Goal: Task Accomplishment & Management: Complete application form

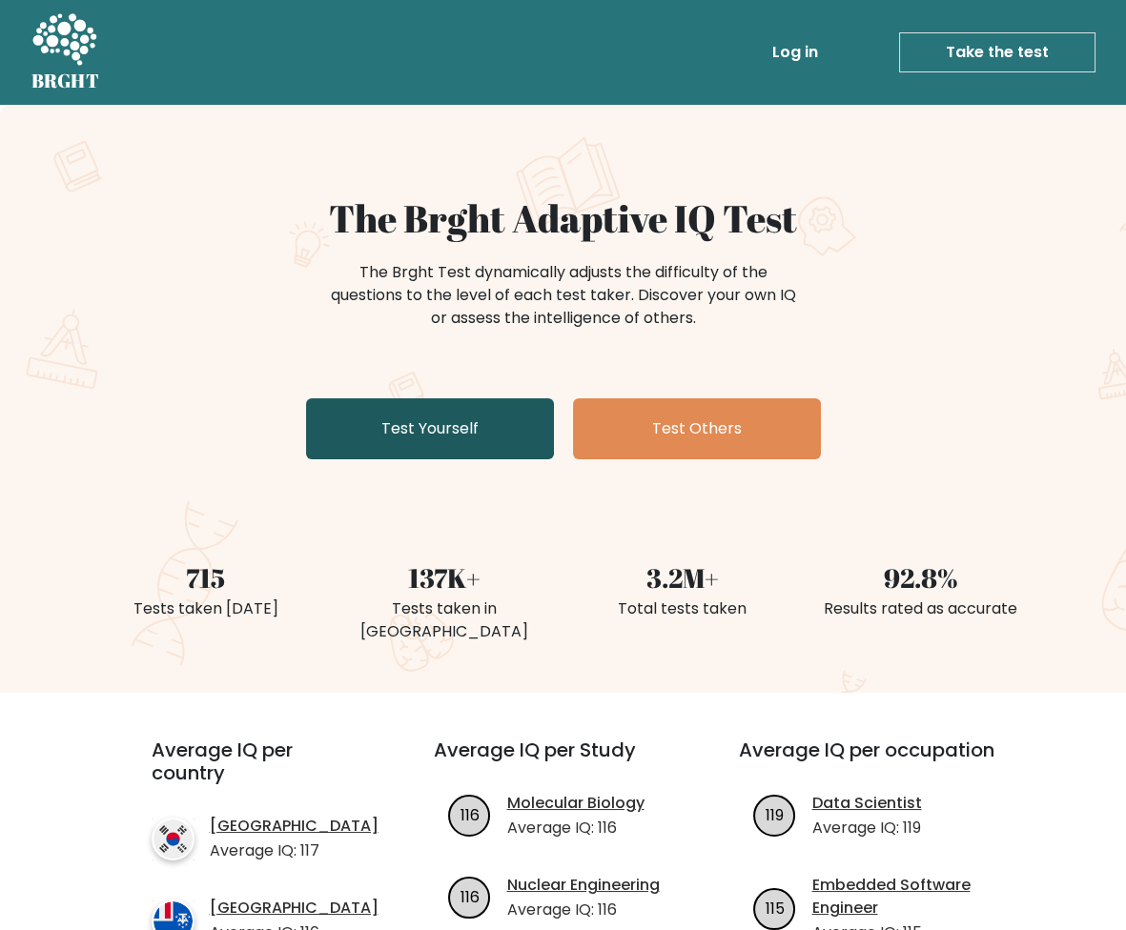
click at [409, 430] on link "Test Yourself" at bounding box center [430, 428] width 248 height 61
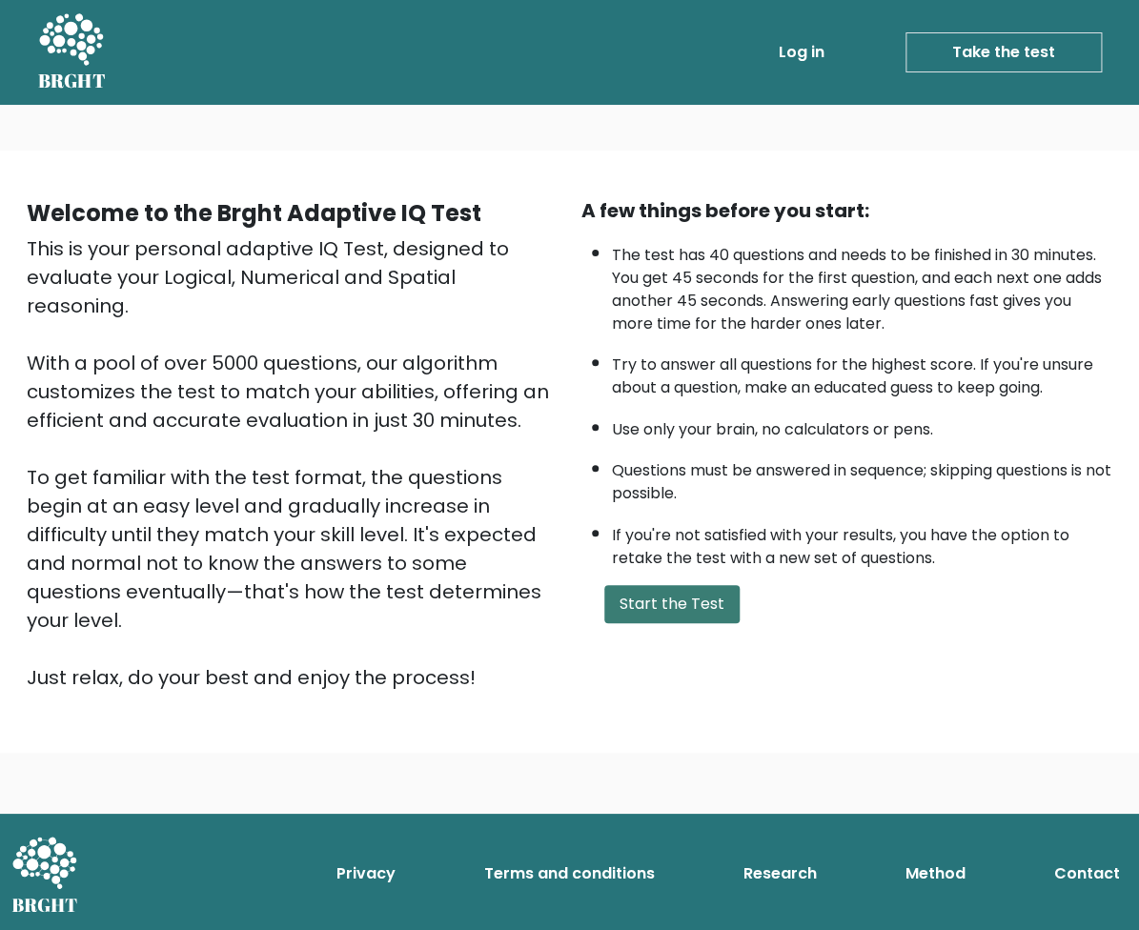
click at [652, 585] on button "Start the Test" at bounding box center [671, 604] width 135 height 38
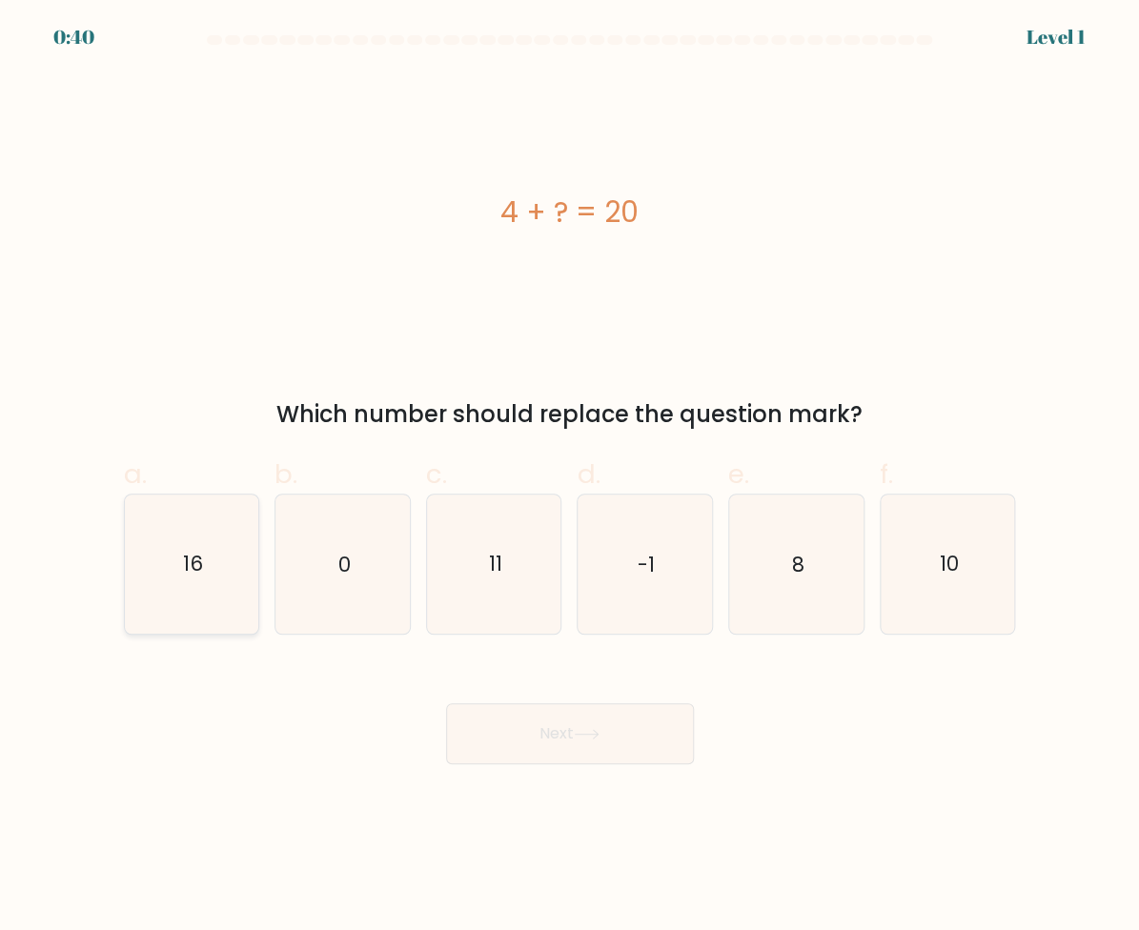
drag, startPoint x: 194, startPoint y: 583, endPoint x: 218, endPoint y: 589, distance: 25.4
click at [194, 583] on icon "16" at bounding box center [192, 565] width 134 height 134
click at [570, 478] on input "a. 16" at bounding box center [570, 471] width 1 height 12
radio input "true"
click at [554, 715] on button "Next" at bounding box center [570, 734] width 248 height 61
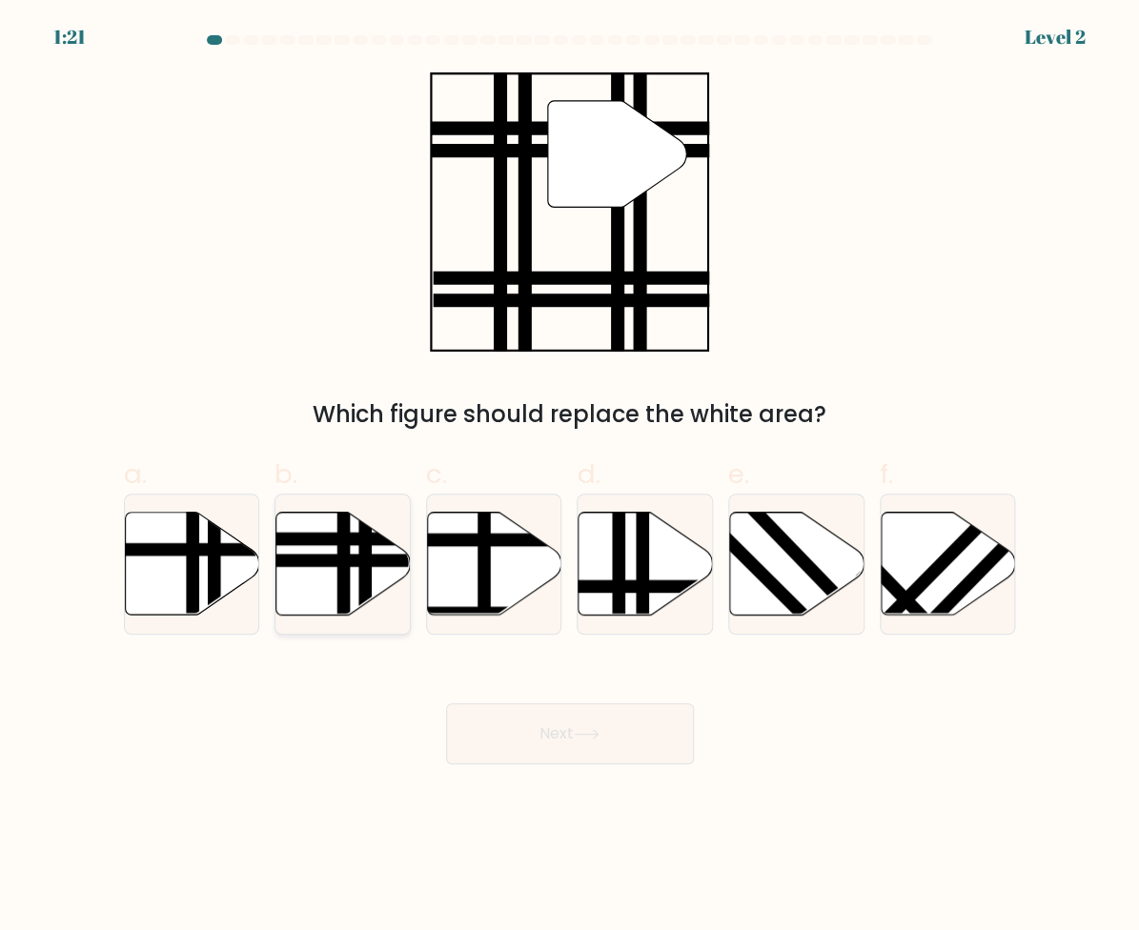
click at [353, 561] on line at bounding box center [298, 561] width 271 height 0
click at [570, 478] on input "b." at bounding box center [570, 471] width 1 height 12
radio input "true"
click at [594, 720] on button "Next" at bounding box center [570, 734] width 248 height 61
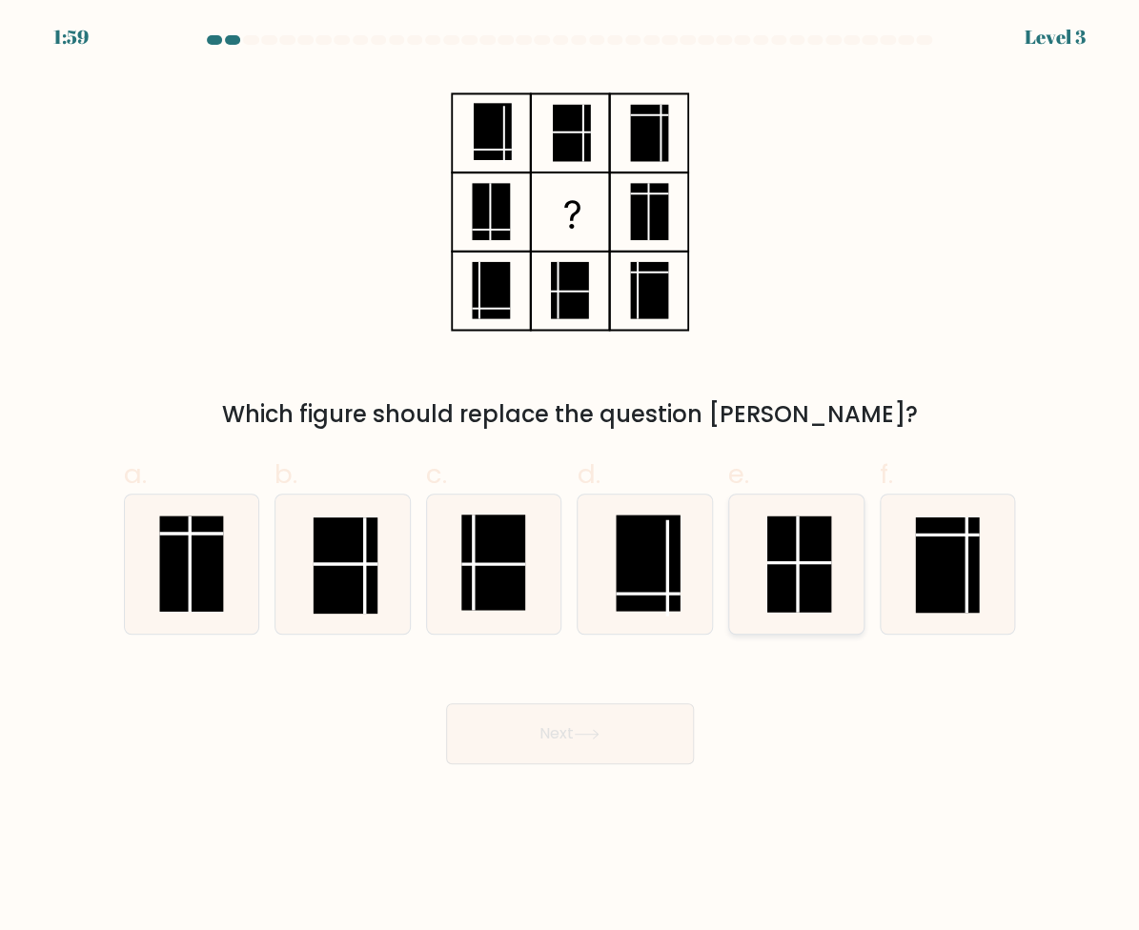
drag, startPoint x: 784, startPoint y: 569, endPoint x: 747, endPoint y: 614, distance: 57.6
click at [785, 569] on rect at bounding box center [799, 564] width 64 height 96
click at [571, 478] on input "e." at bounding box center [570, 471] width 1 height 12
radio input "true"
drag, startPoint x: 620, startPoint y: 779, endPoint x: 610, endPoint y: 758, distance: 23.0
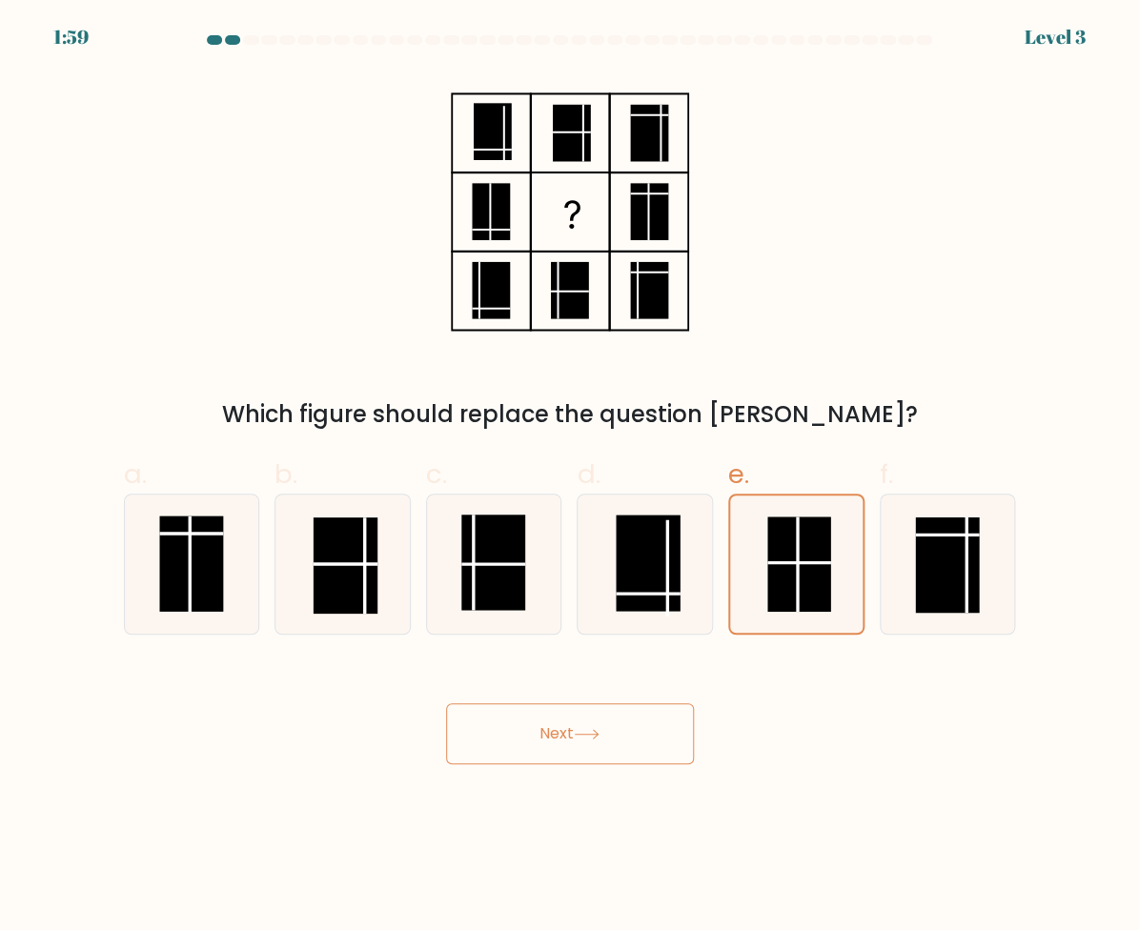
click at [618, 780] on body "1:59 Level 3" at bounding box center [569, 465] width 1139 height 930
click at [607, 747] on button "Next" at bounding box center [570, 734] width 248 height 61
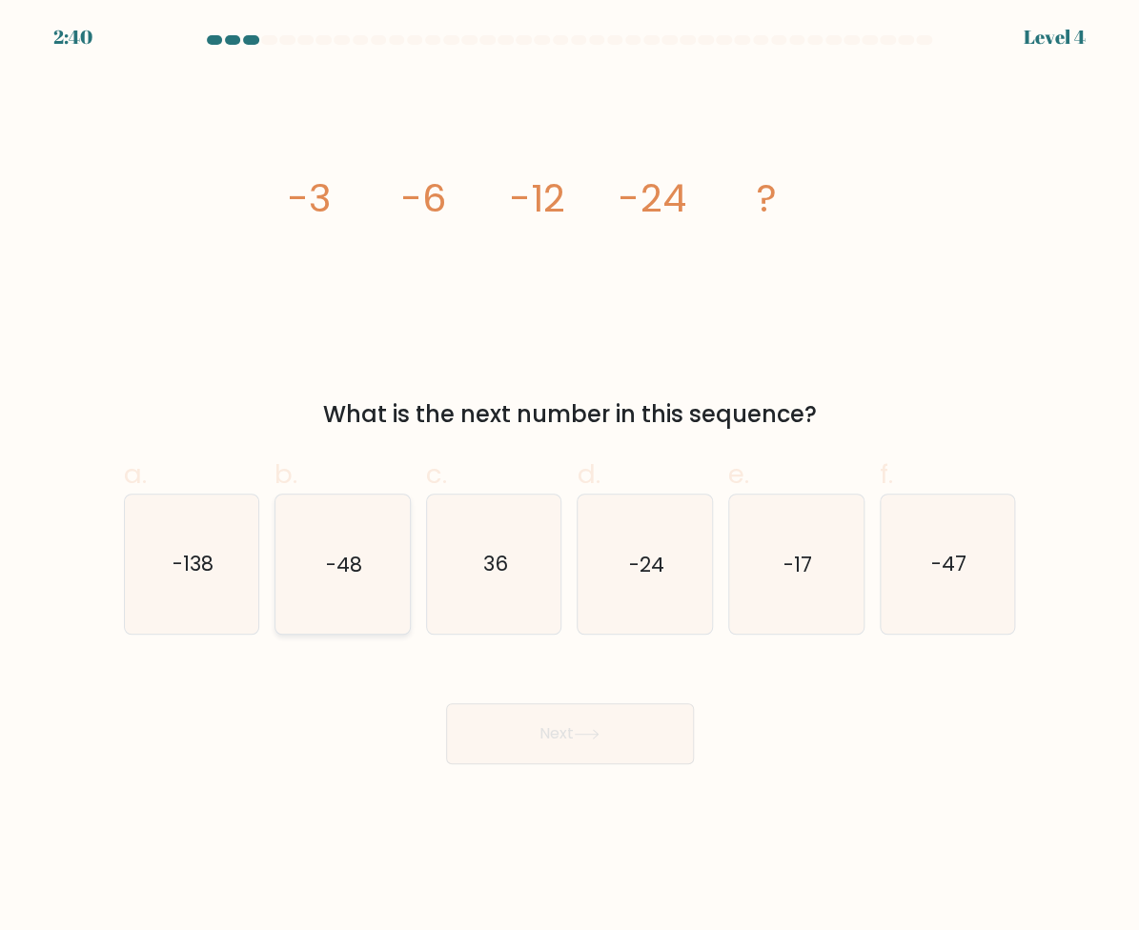
click at [377, 582] on icon "-48" at bounding box center [342, 565] width 134 height 134
click at [570, 478] on input "b. -48" at bounding box center [570, 471] width 1 height 12
radio input "true"
click at [506, 734] on button "Next" at bounding box center [570, 734] width 248 height 61
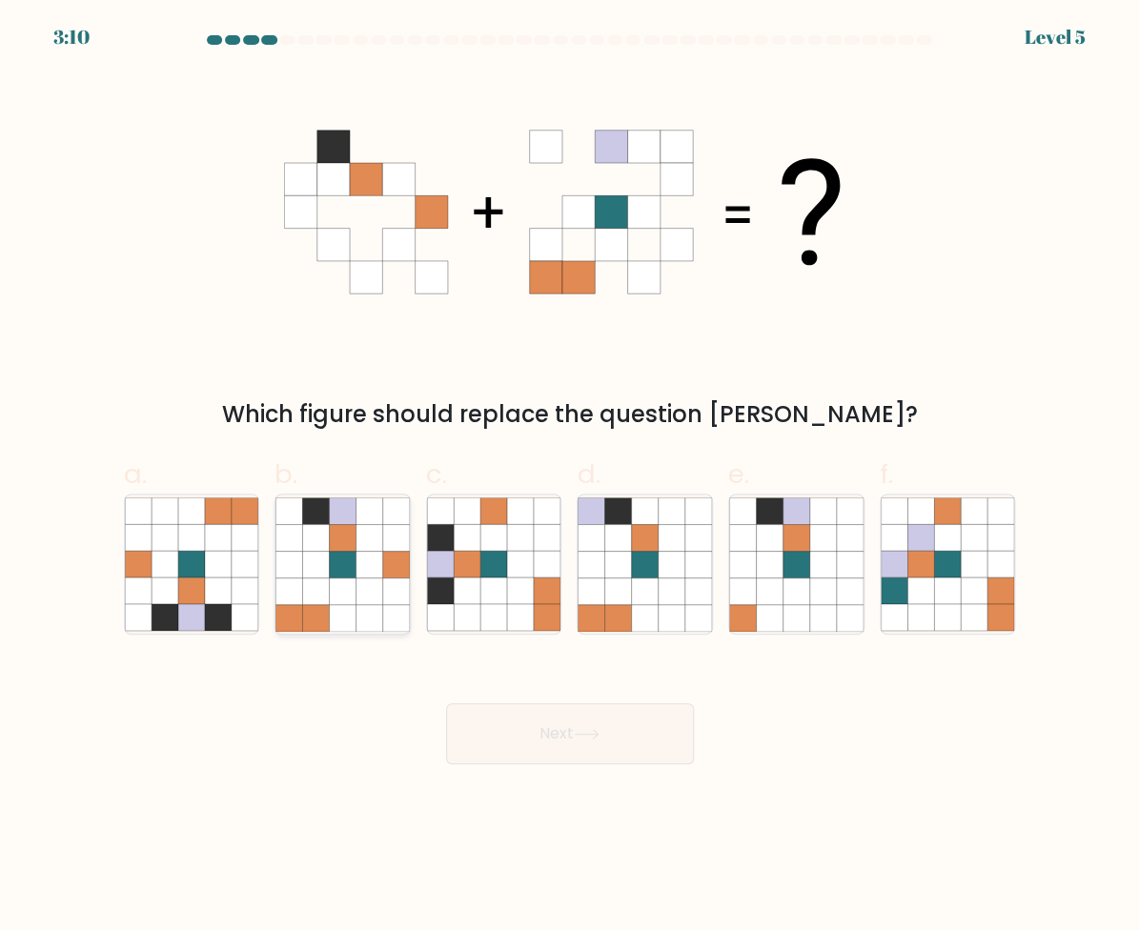
click at [366, 565] on icon at bounding box center [369, 564] width 27 height 27
click at [570, 478] on input "b." at bounding box center [570, 471] width 1 height 12
radio input "true"
click at [523, 717] on button "Next" at bounding box center [570, 734] width 248 height 61
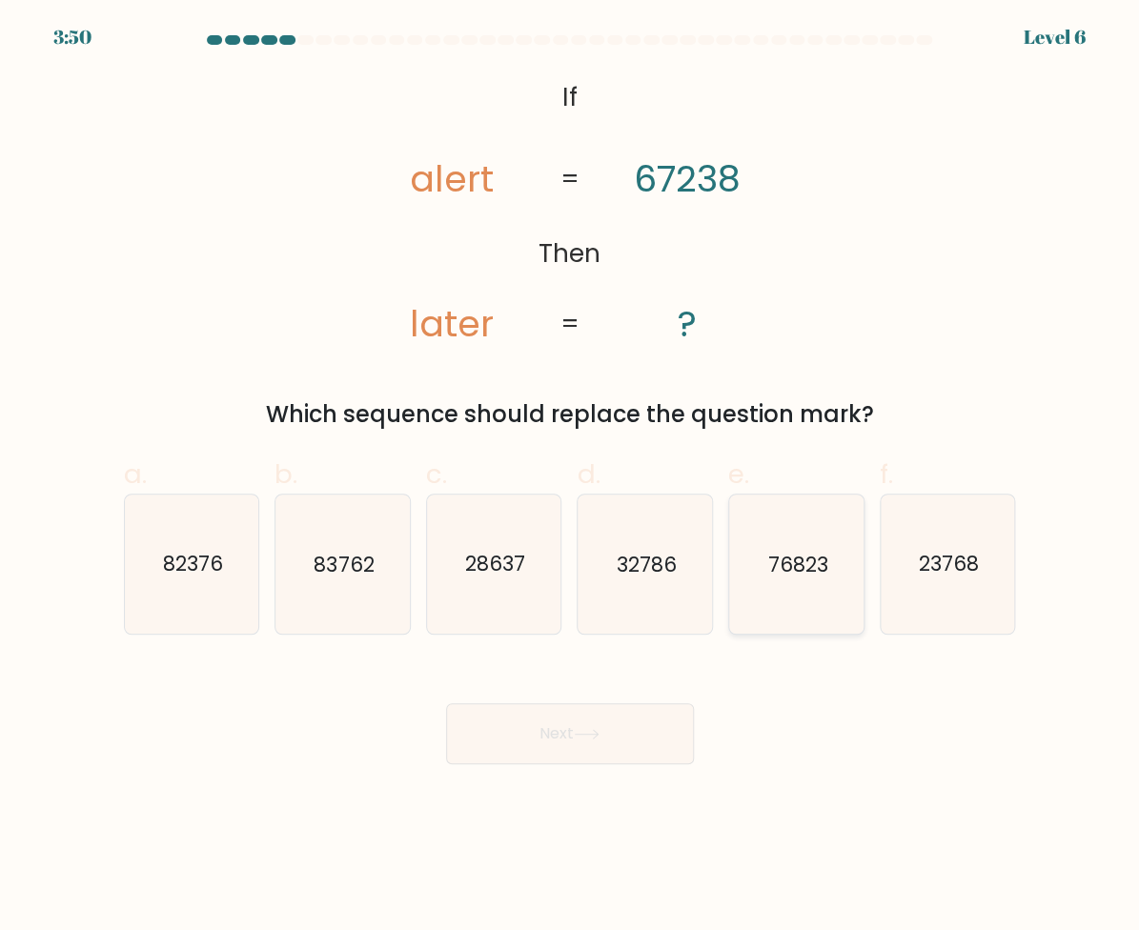
click at [783, 576] on text "76823" at bounding box center [797, 564] width 60 height 28
click at [571, 478] on input "e. 76823" at bounding box center [570, 471] width 1 height 12
radio input "true"
click at [651, 763] on button "Next" at bounding box center [570, 734] width 248 height 61
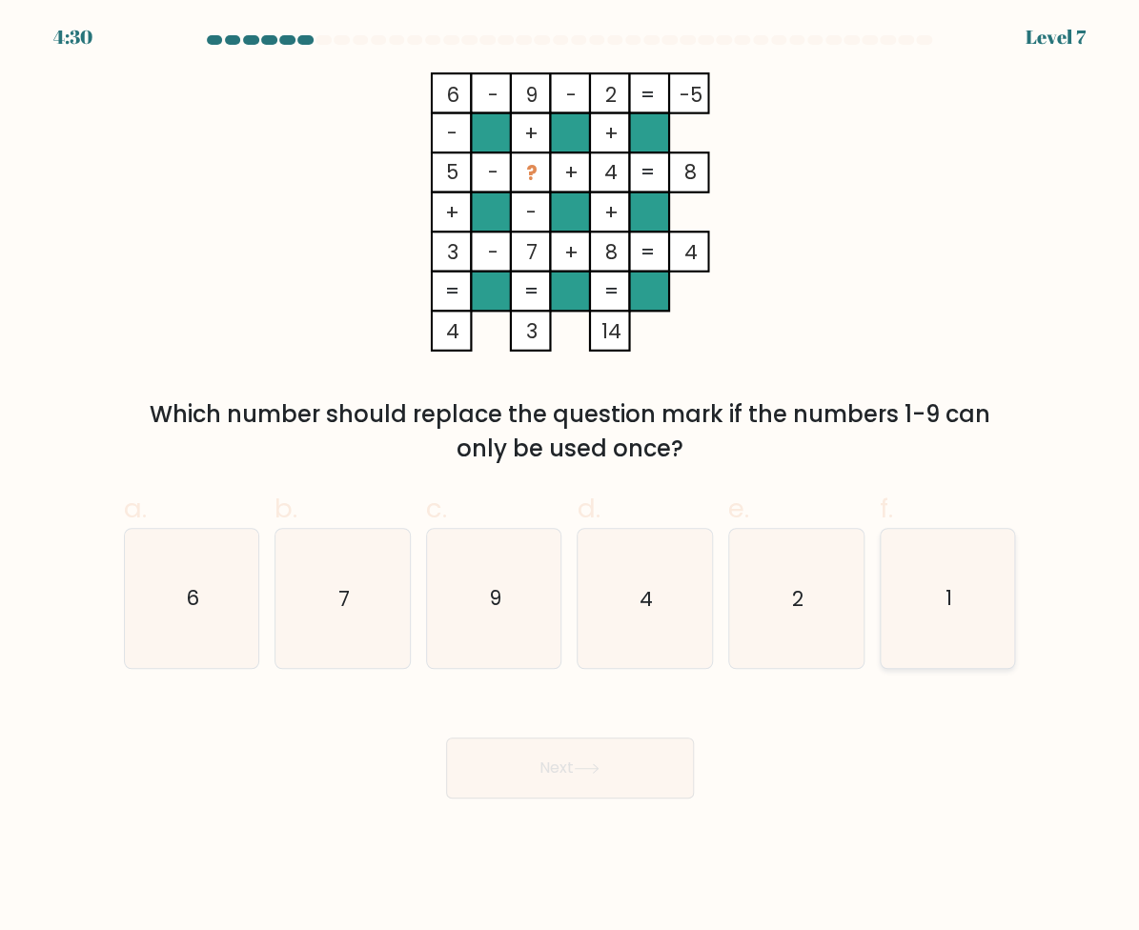
click at [916, 610] on icon "1" at bounding box center [948, 599] width 134 height 134
click at [571, 478] on input "f. 1" at bounding box center [570, 471] width 1 height 12
radio input "true"
click at [593, 785] on button "Next" at bounding box center [570, 768] width 248 height 61
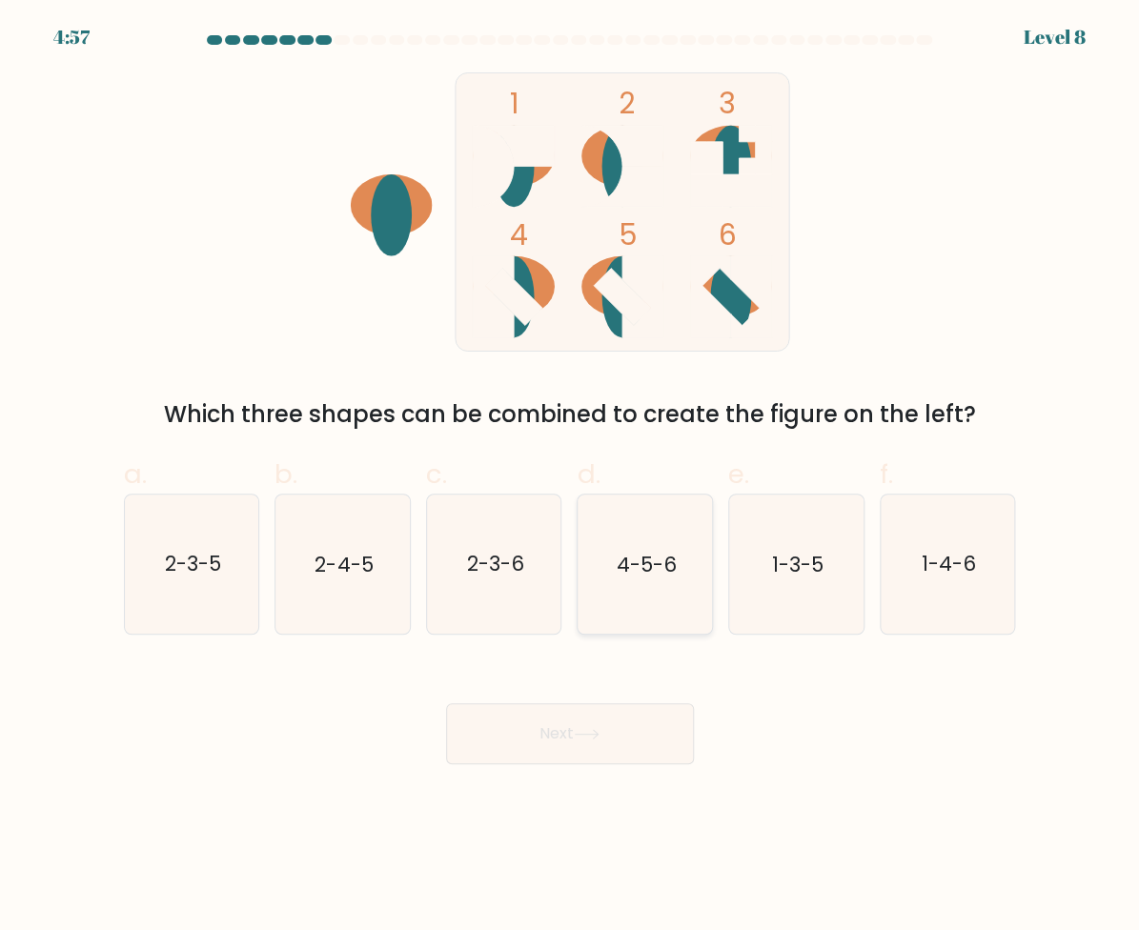
drag, startPoint x: 671, startPoint y: 564, endPoint x: 669, endPoint y: 588, distance: 23.9
click at [670, 564] on text "4-5-6" at bounding box center [647, 564] width 60 height 28
click at [571, 478] on input "d. 4-5-6" at bounding box center [570, 471] width 1 height 12
radio input "true"
click at [615, 714] on button "Next" at bounding box center [570, 734] width 248 height 61
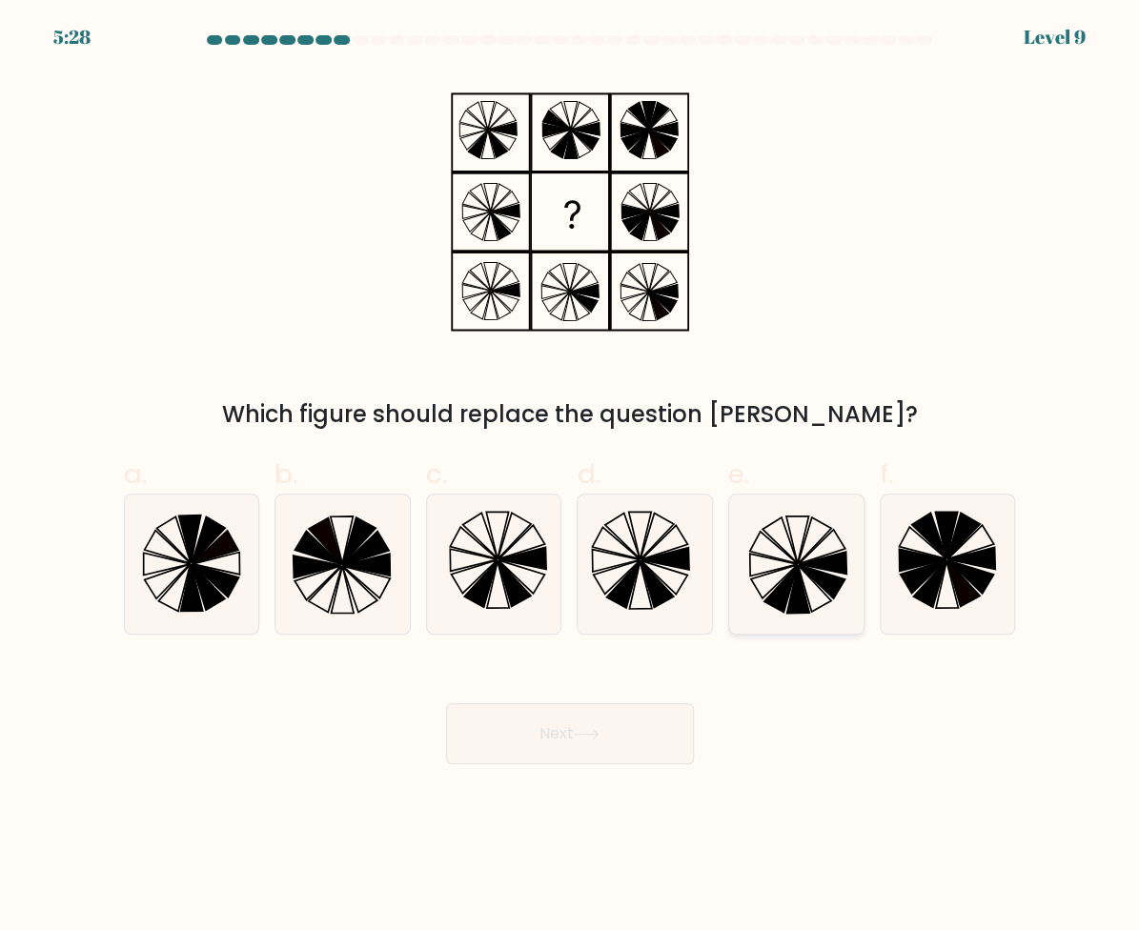
click at [813, 586] on icon at bounding box center [796, 565] width 134 height 134
click at [571, 478] on input "e." at bounding box center [570, 471] width 1 height 12
radio input "true"
click at [616, 709] on button "Next" at bounding box center [570, 734] width 248 height 61
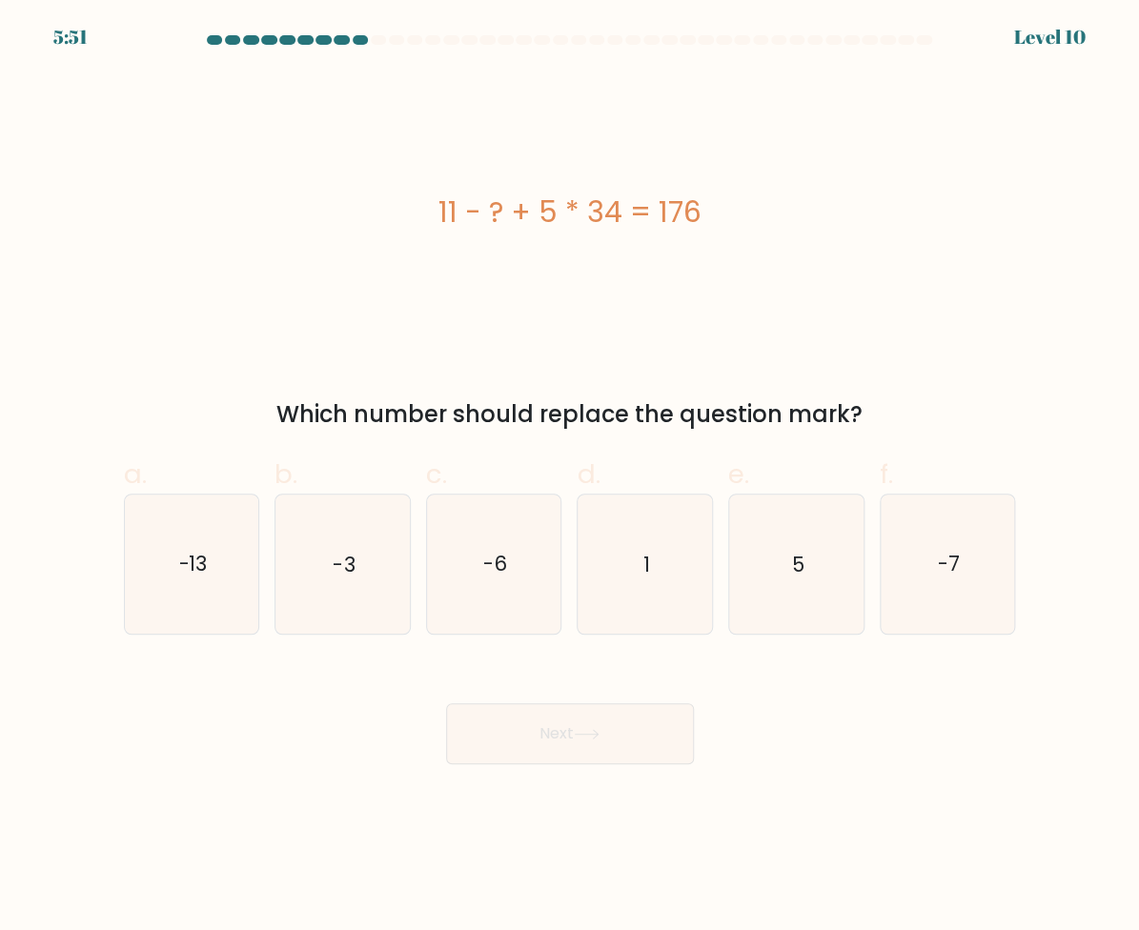
click at [176, 278] on div "11 - ? + 5 * 34 = 176" at bounding box center [570, 211] width 892 height 279
drag, startPoint x: 760, startPoint y: 571, endPoint x: 698, endPoint y: 720, distance: 161.1
click at [759, 572] on icon "5" at bounding box center [796, 565] width 134 height 134
click at [571, 478] on input "e. 5" at bounding box center [570, 471] width 1 height 12
radio input "true"
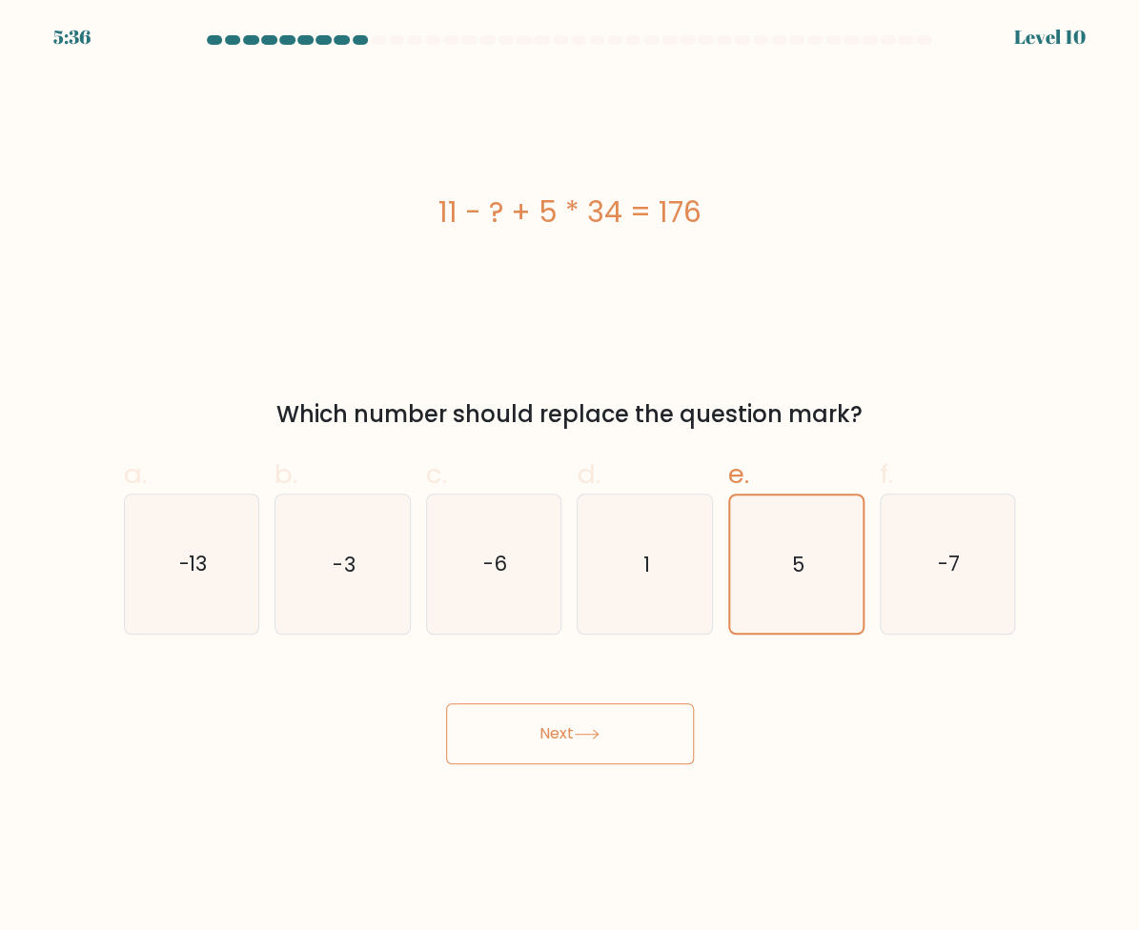
click at [639, 739] on button "Next" at bounding box center [570, 734] width 248 height 61
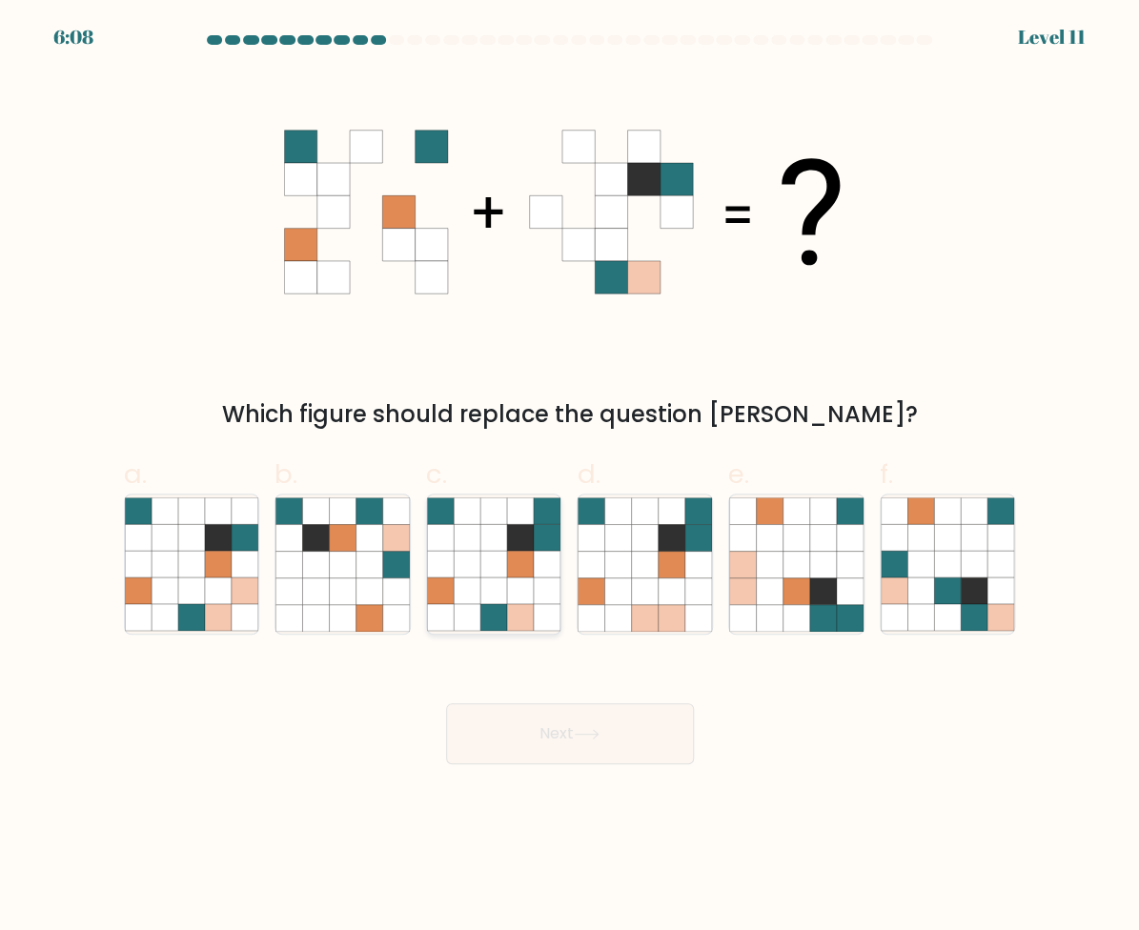
click at [476, 571] on icon at bounding box center [467, 564] width 27 height 27
click at [570, 478] on input "c." at bounding box center [570, 471] width 1 height 12
radio input "true"
click at [482, 753] on button "Next" at bounding box center [570, 734] width 248 height 61
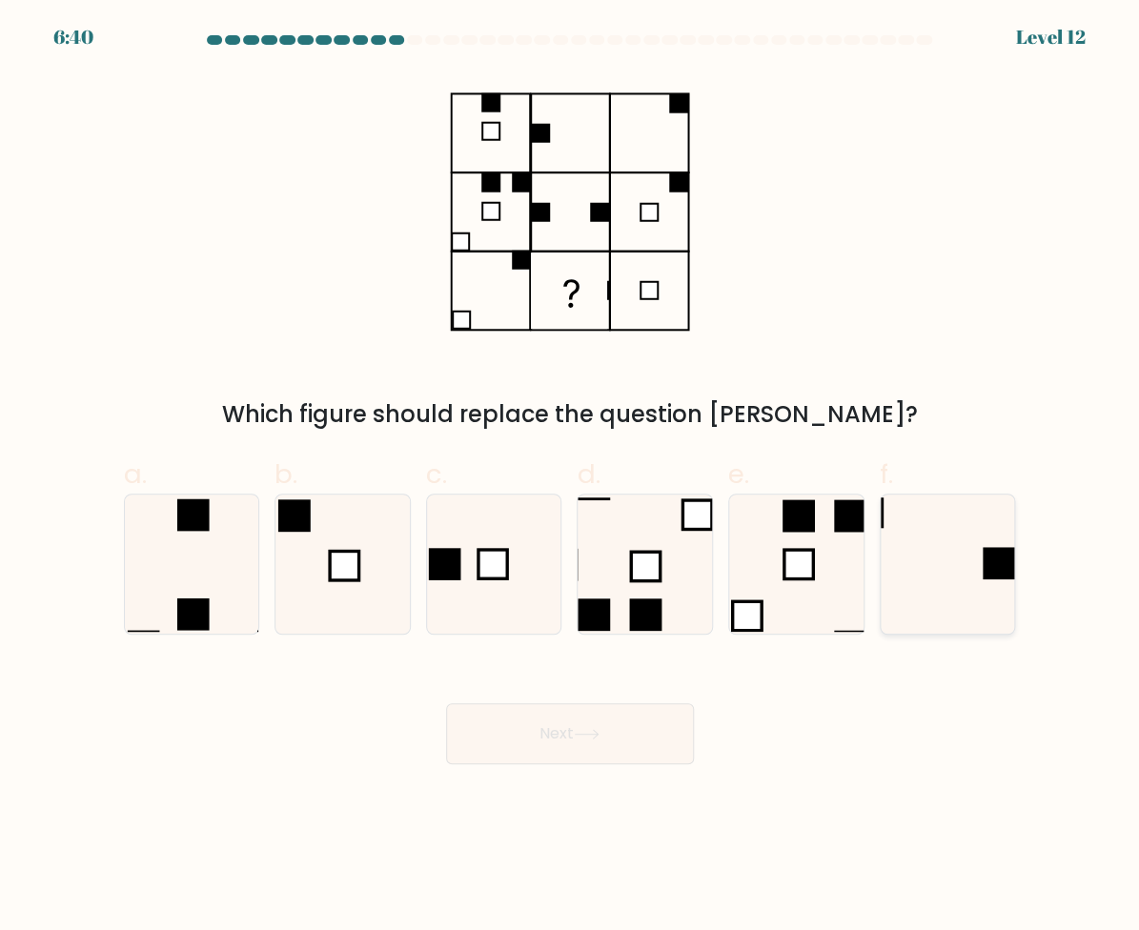
click at [986, 561] on rect at bounding box center [999, 563] width 32 height 32
click at [571, 478] on input "f." at bounding box center [570, 471] width 1 height 12
radio input "true"
click at [616, 735] on button "Next" at bounding box center [570, 734] width 248 height 61
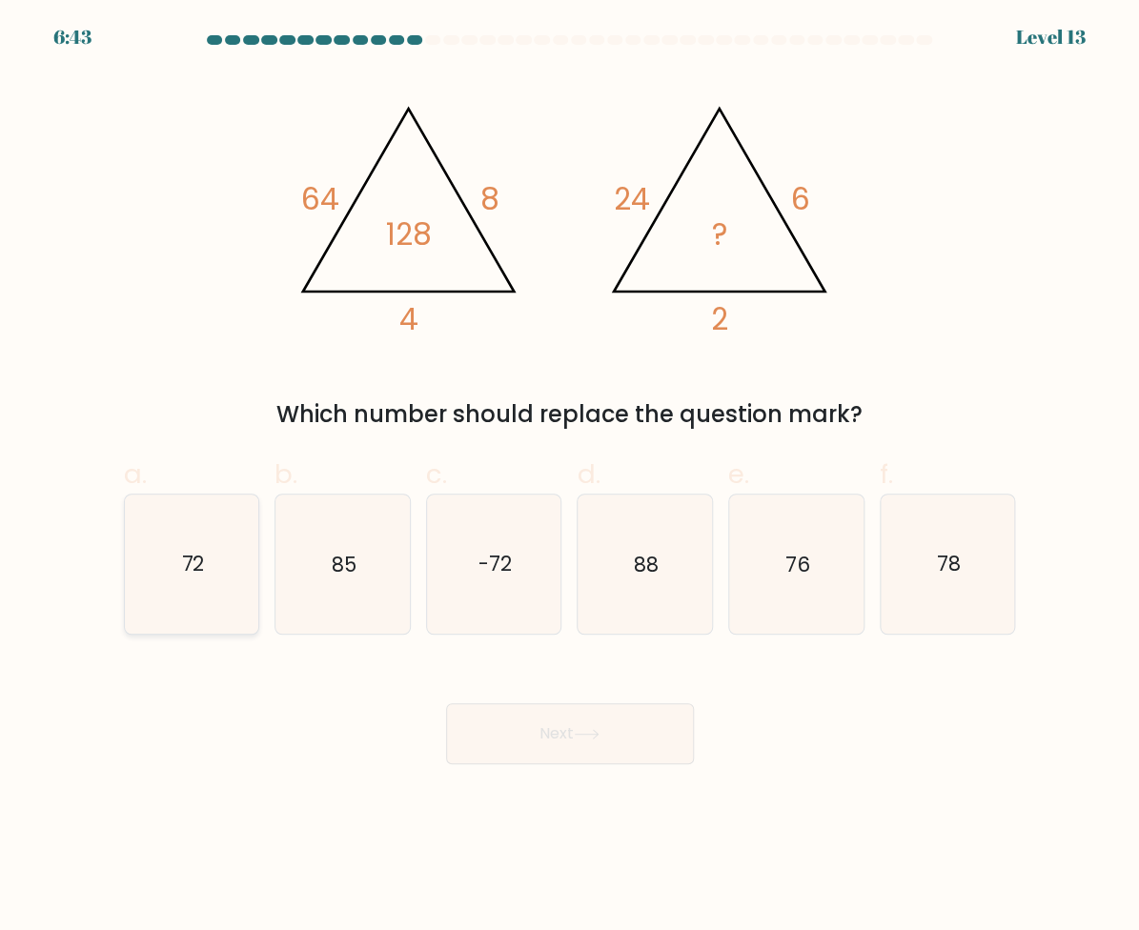
click at [232, 566] on icon "72" at bounding box center [192, 565] width 134 height 134
click at [570, 478] on input "a. 72" at bounding box center [570, 471] width 1 height 12
radio input "true"
click at [561, 743] on button "Next" at bounding box center [570, 734] width 248 height 61
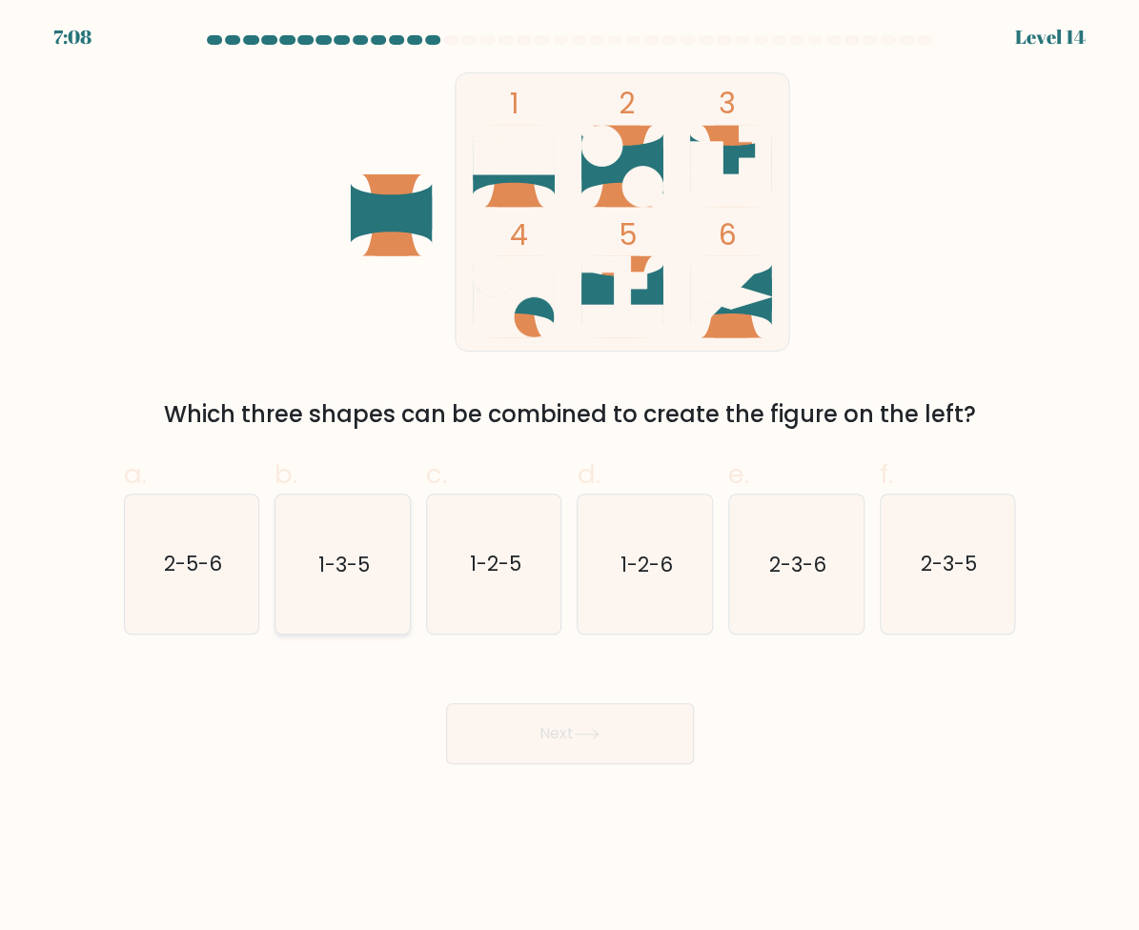
click at [370, 564] on text "1-3-5" at bounding box center [343, 564] width 51 height 28
click at [570, 478] on input "b. 1-3-5" at bounding box center [570, 471] width 1 height 12
radio input "true"
click at [488, 716] on button "Next" at bounding box center [570, 734] width 248 height 61
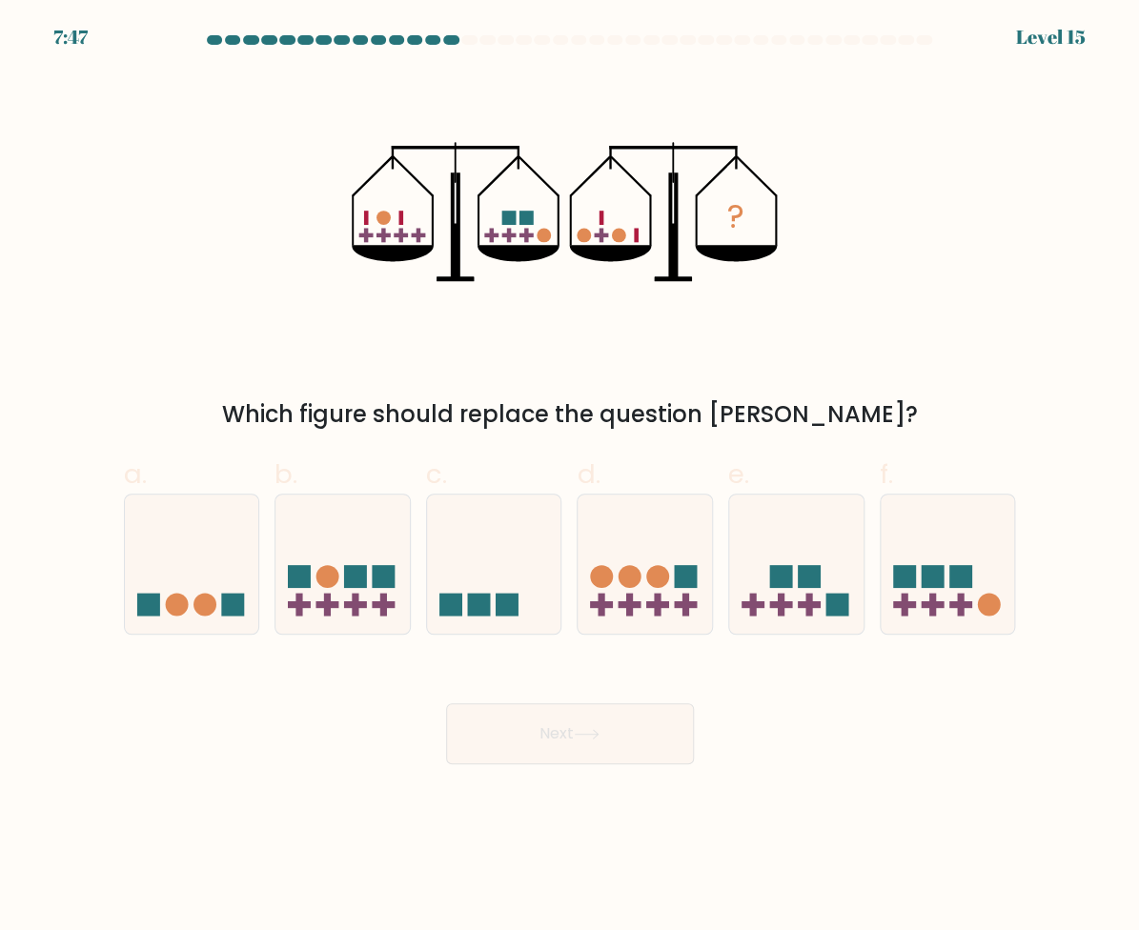
click at [151, 349] on div "? Which figure should replace the question mark?" at bounding box center [569, 251] width 915 height 359
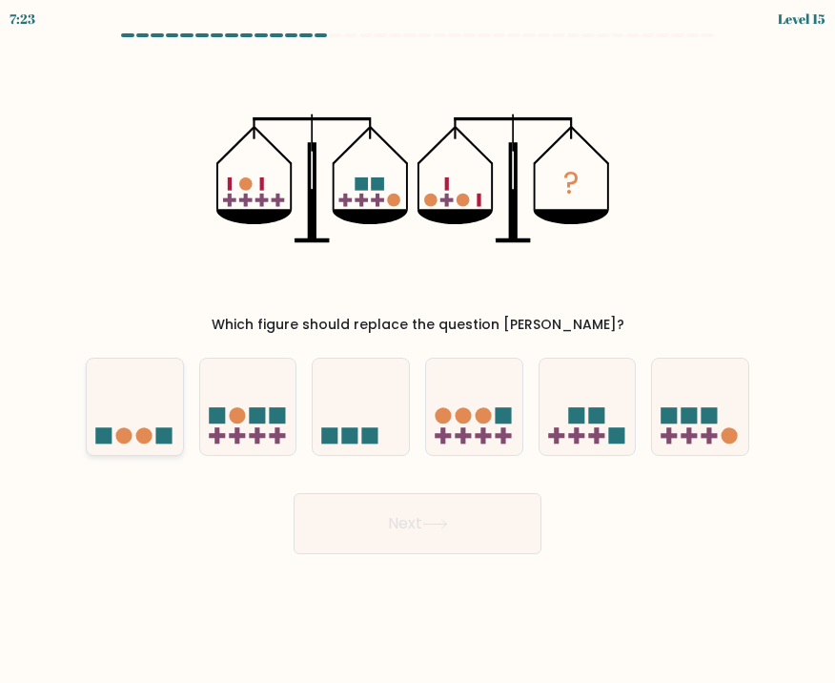
click at [149, 443] on icon at bounding box center [135, 406] width 96 height 79
click at [418, 351] on input "a." at bounding box center [418, 346] width 1 height 10
radio input "true"
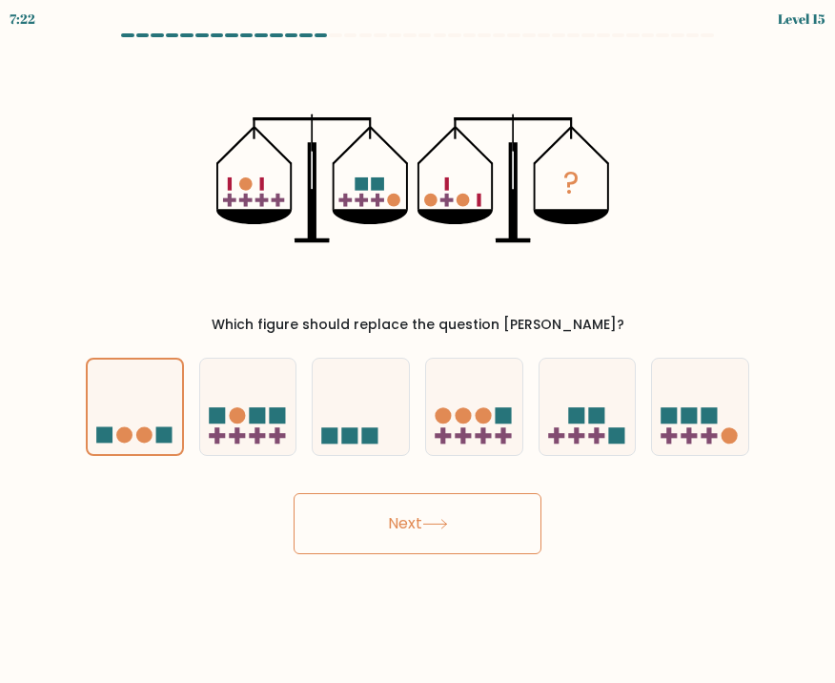
click at [360, 520] on button "Next" at bounding box center [418, 523] width 248 height 61
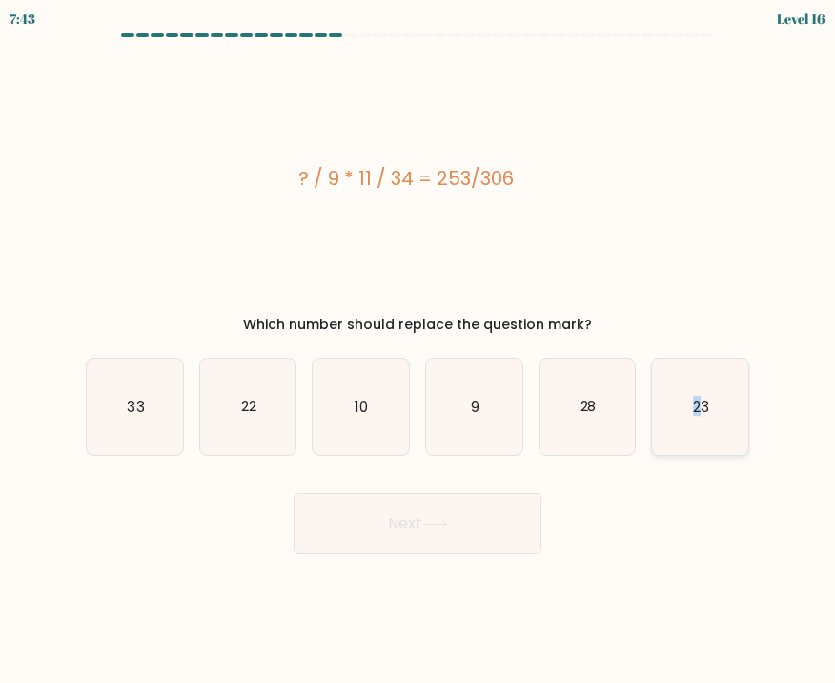
click at [694, 416] on text "23" at bounding box center [701, 406] width 16 height 20
click at [494, 516] on button "Next" at bounding box center [418, 523] width 248 height 61
click at [710, 423] on icon "23" at bounding box center [700, 406] width 96 height 96
click at [418, 351] on input "f. 23" at bounding box center [418, 346] width 1 height 10
radio input "true"
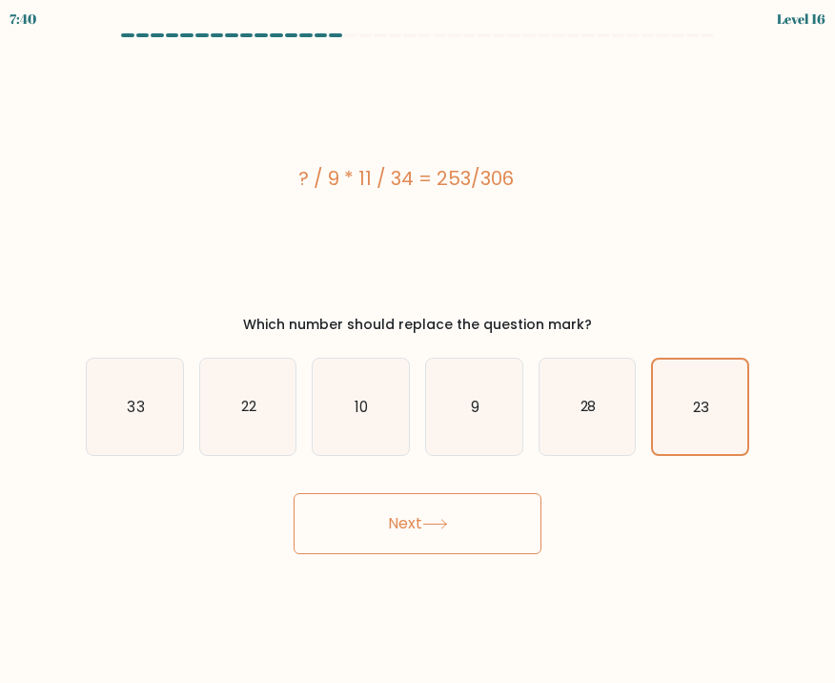
click at [490, 500] on button "Next" at bounding box center [418, 523] width 248 height 61
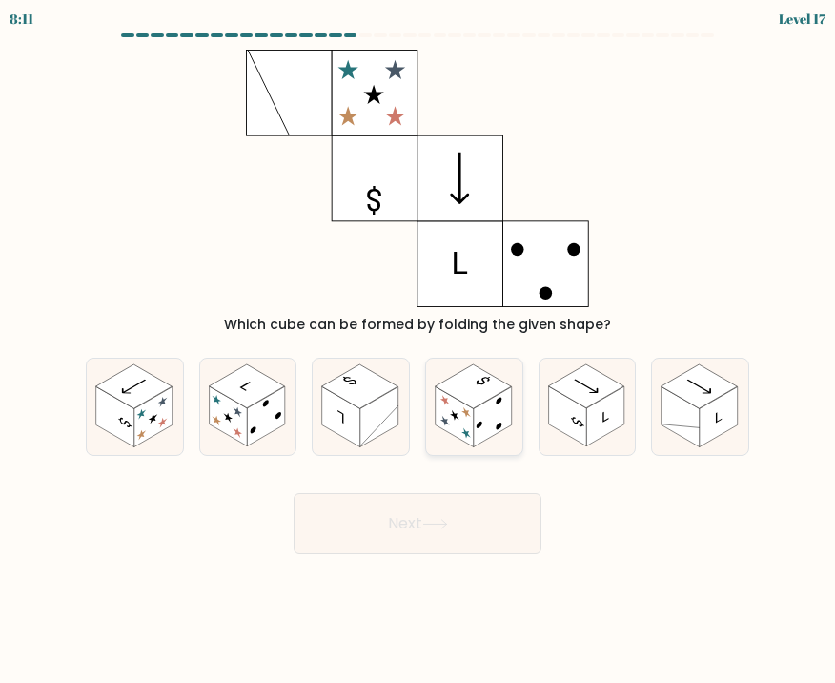
click at [479, 401] on rect at bounding box center [473, 386] width 76 height 44
click at [418, 351] on input "d." at bounding box center [418, 346] width 1 height 10
radio input "true"
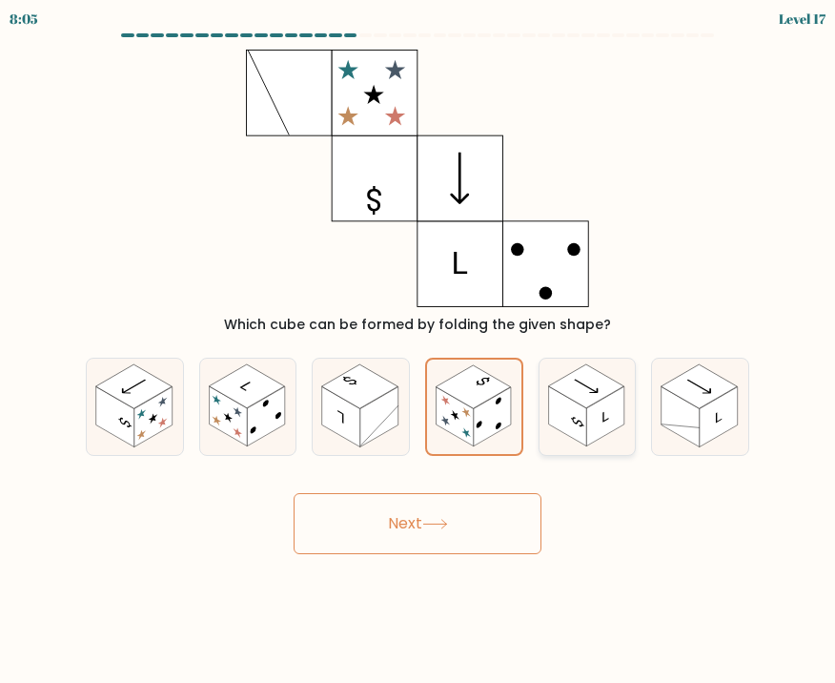
click at [581, 416] on rect at bounding box center [567, 416] width 38 height 60
click at [418, 351] on input "e." at bounding box center [418, 346] width 1 height 10
radio input "true"
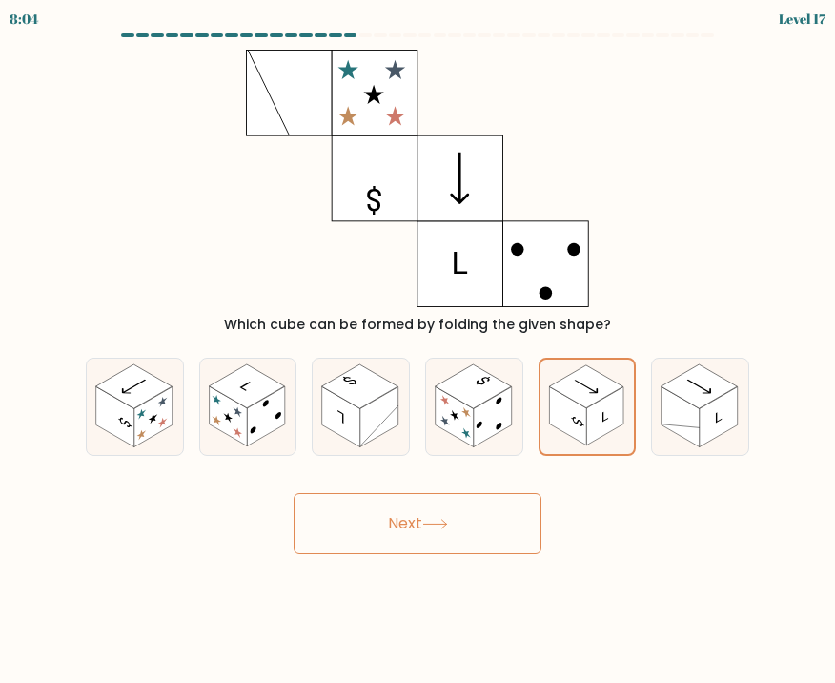
click at [486, 506] on button "Next" at bounding box center [418, 523] width 248 height 61
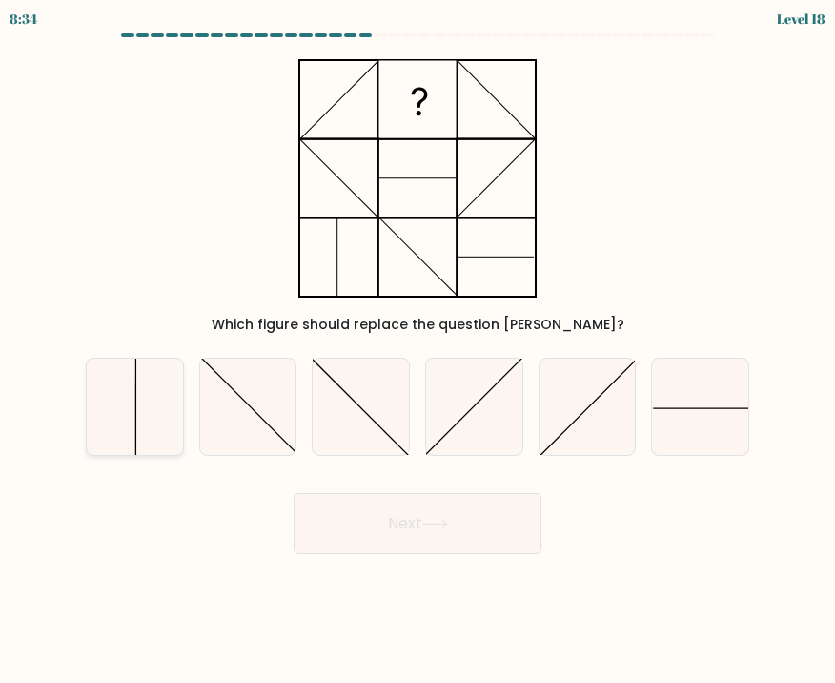
click at [165, 401] on icon at bounding box center [135, 406] width 96 height 96
click at [418, 351] on input "a." at bounding box center [418, 346] width 1 height 10
radio input "true"
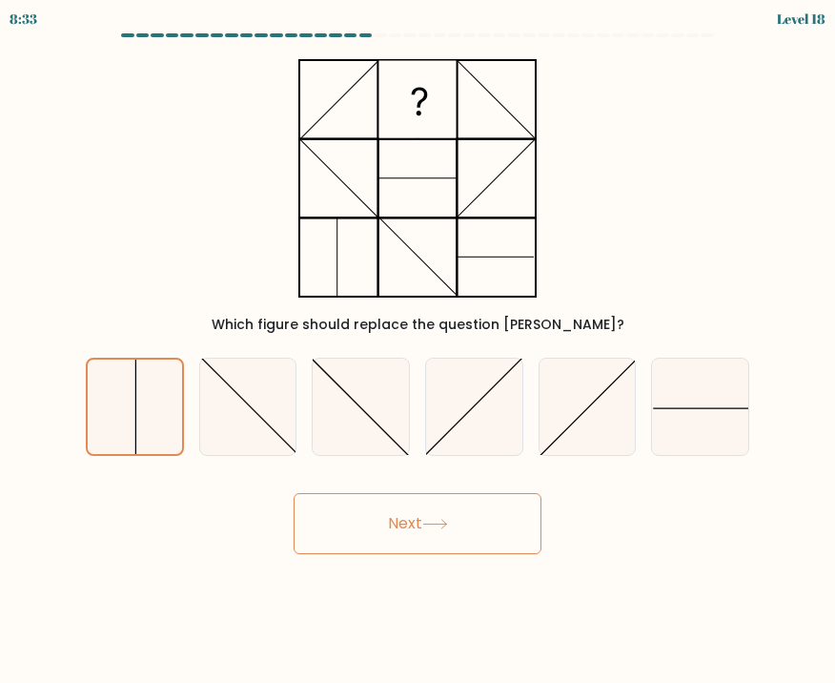
click at [330, 507] on button "Next" at bounding box center [418, 523] width 248 height 61
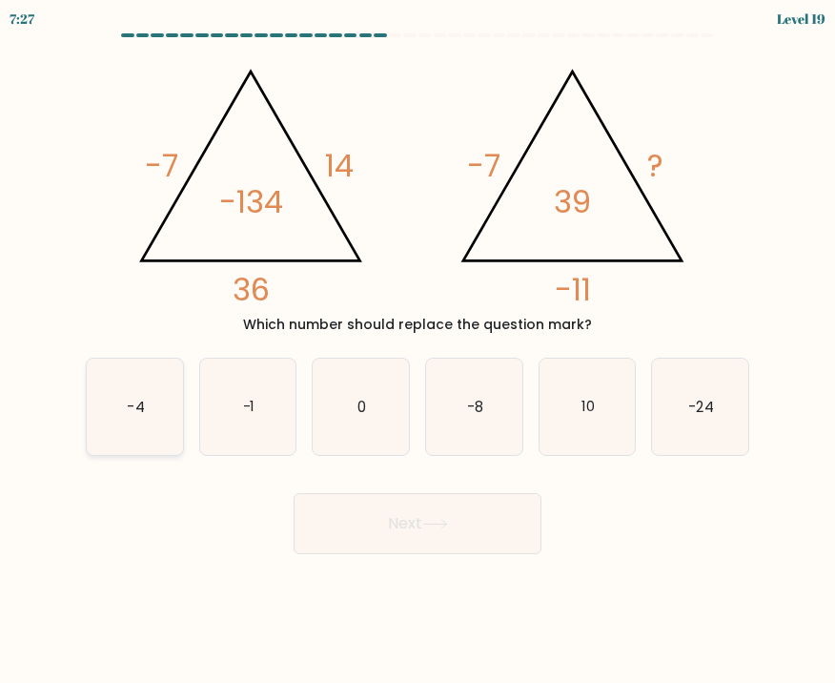
click at [151, 408] on icon "-4" at bounding box center [135, 406] width 96 height 96
click at [418, 351] on input "a. -4" at bounding box center [418, 346] width 1 height 10
radio input "true"
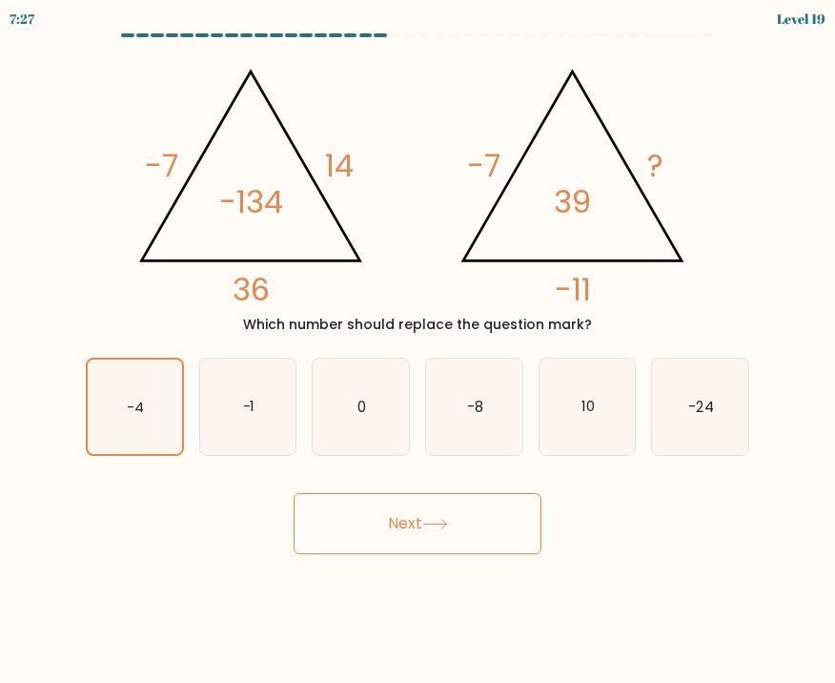
click at [418, 515] on button "Next" at bounding box center [418, 523] width 248 height 61
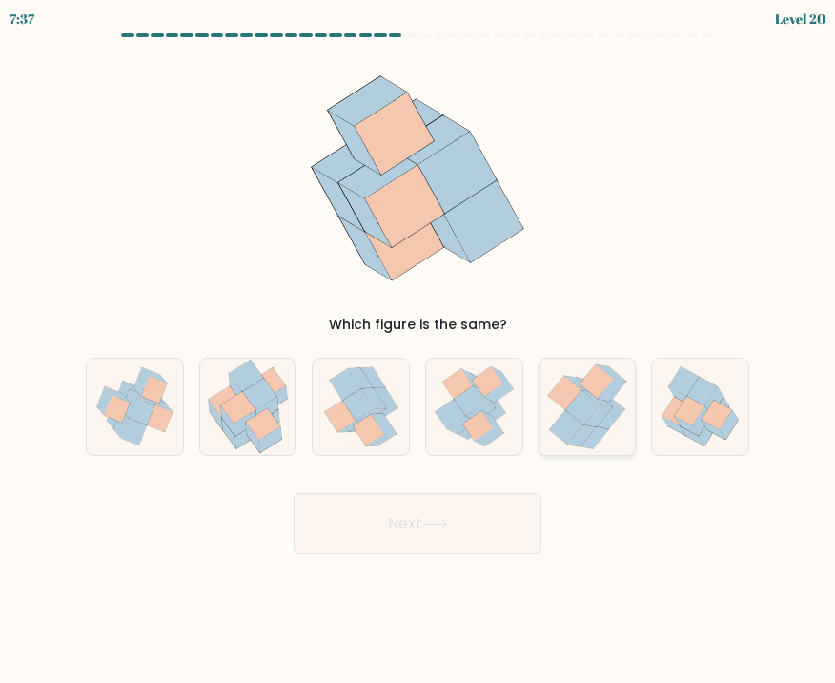
click at [586, 411] on icon at bounding box center [581, 407] width 33 height 34
click at [418, 351] on input "e." at bounding box center [418, 346] width 1 height 10
radio input "true"
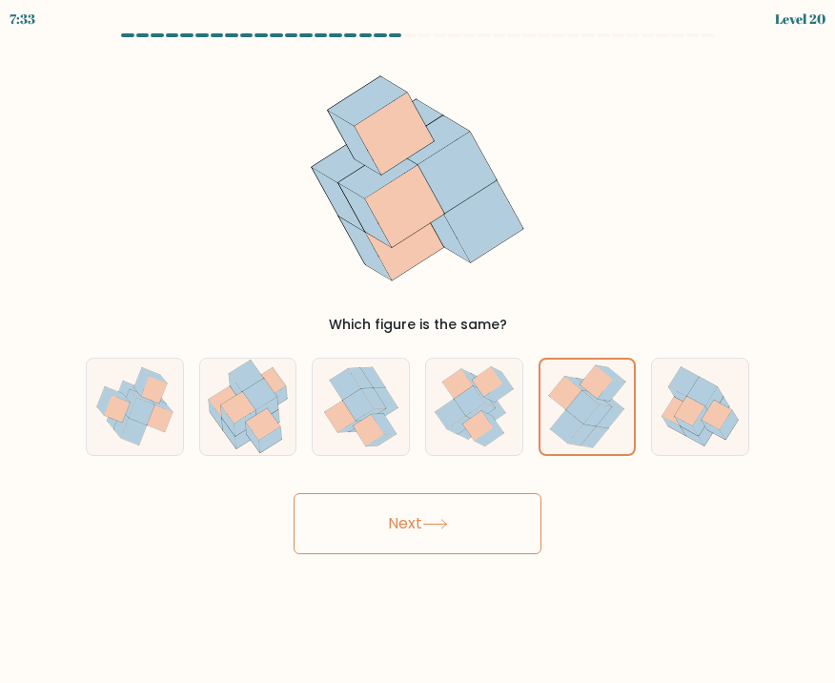
click at [473, 523] on button "Next" at bounding box center [418, 523] width 248 height 61
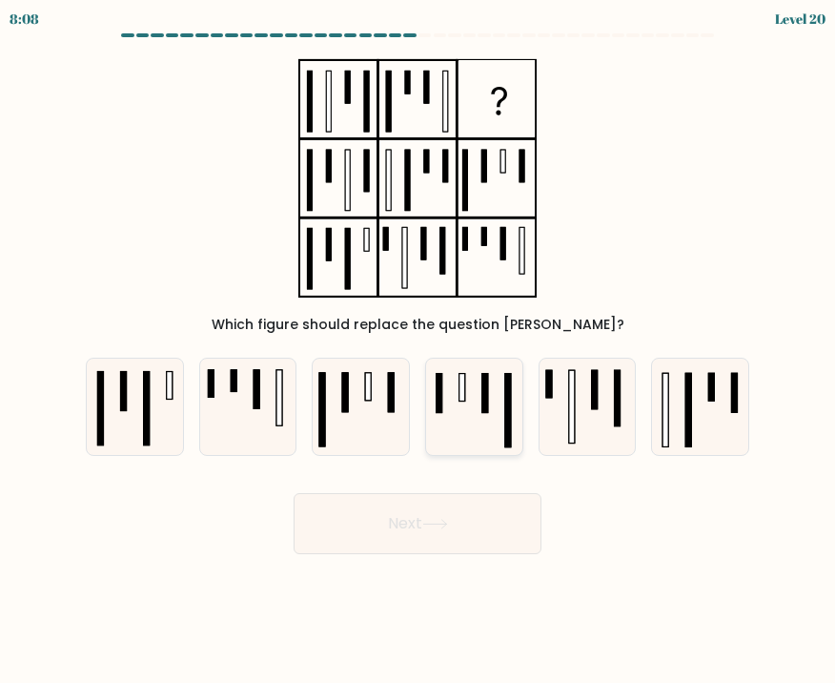
click at [489, 420] on icon at bounding box center [474, 406] width 96 height 96
click at [418, 351] on input "d." at bounding box center [418, 346] width 1 height 10
radio input "true"
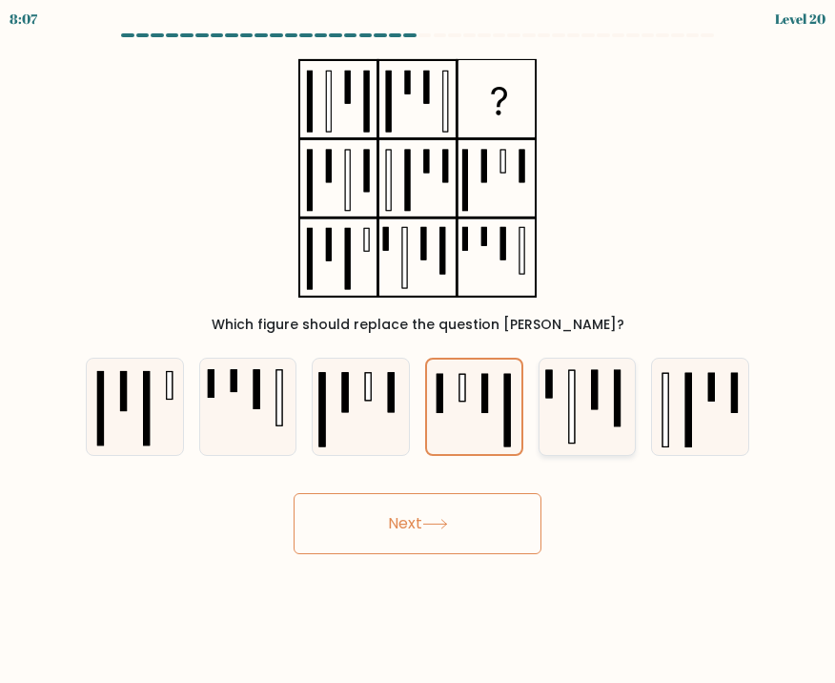
click at [580, 415] on icon at bounding box center [588, 406] width 96 height 96
click at [418, 351] on input "e." at bounding box center [418, 346] width 1 height 10
radio input "true"
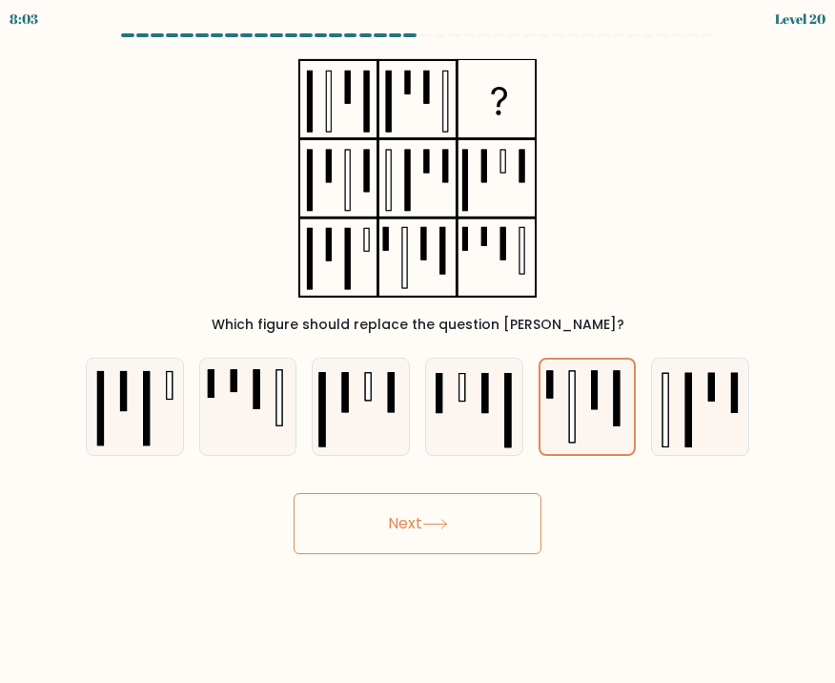
click at [484, 536] on button "Next" at bounding box center [418, 523] width 248 height 61
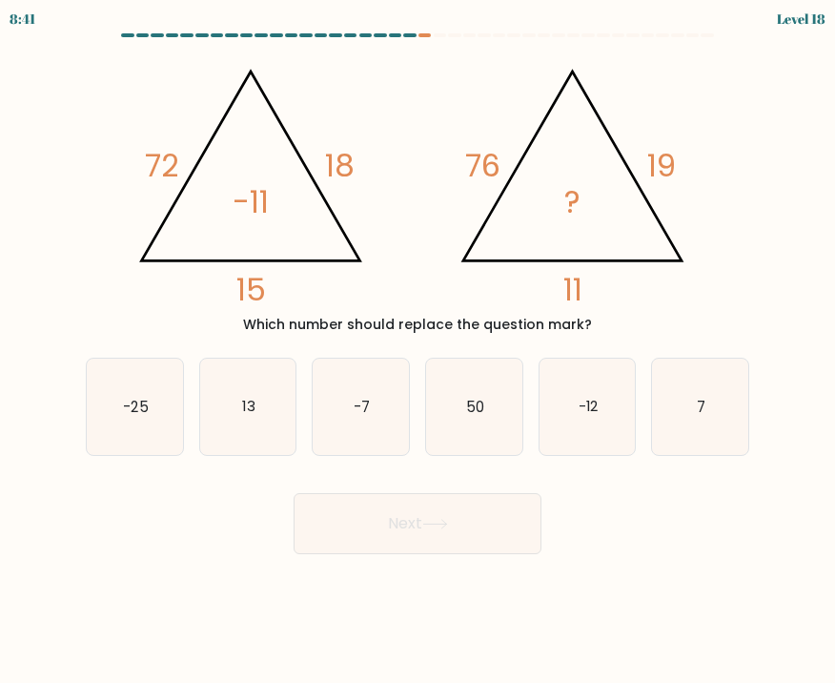
click at [80, 600] on body "8:41 Level 18" at bounding box center [417, 341] width 835 height 683
drag, startPoint x: 376, startPoint y: 401, endPoint x: 384, endPoint y: 434, distance: 33.5
click at [376, 401] on icon "-7" at bounding box center [361, 406] width 96 height 96
click at [418, 351] on input "c. -7" at bounding box center [418, 346] width 1 height 10
radio input "true"
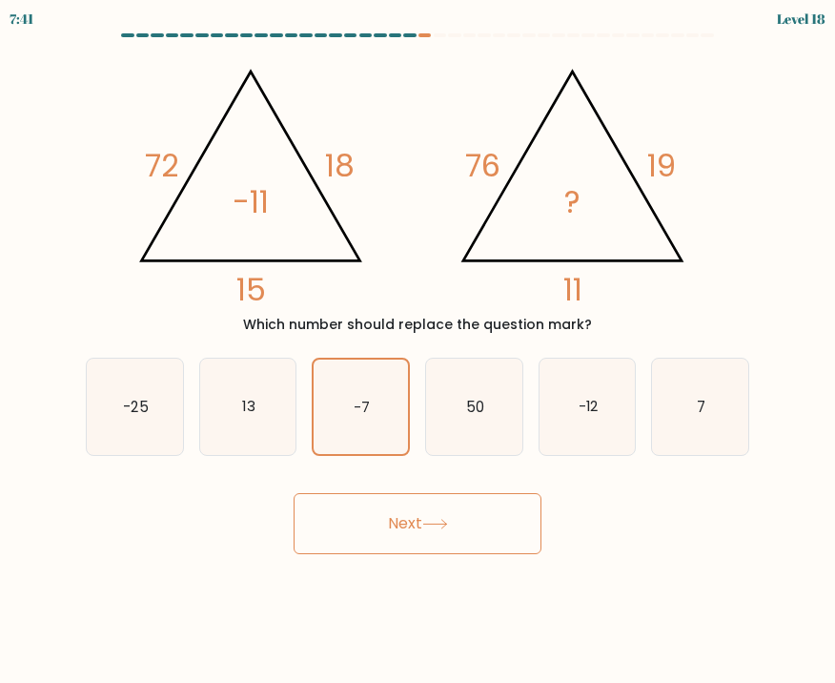
click at [370, 526] on button "Next" at bounding box center [418, 523] width 248 height 61
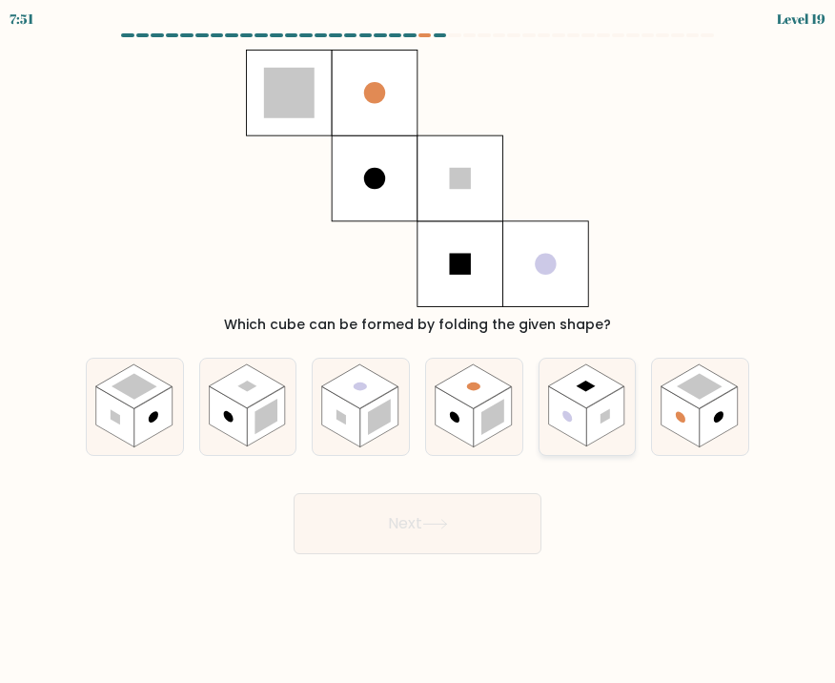
click at [595, 418] on rect at bounding box center [605, 416] width 38 height 60
click at [418, 351] on input "e." at bounding box center [418, 346] width 1 height 10
radio input "true"
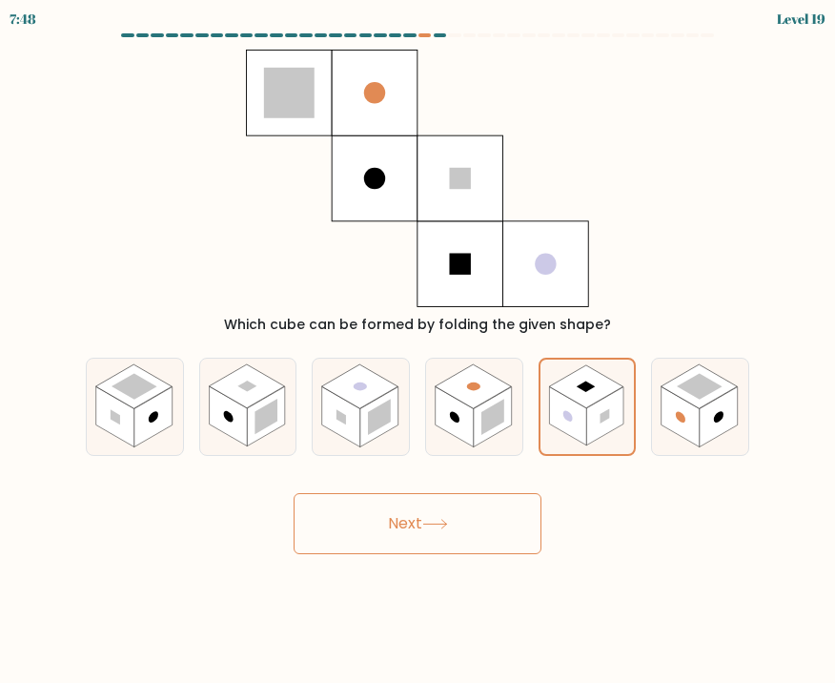
click at [499, 517] on button "Next" at bounding box center [418, 523] width 248 height 61
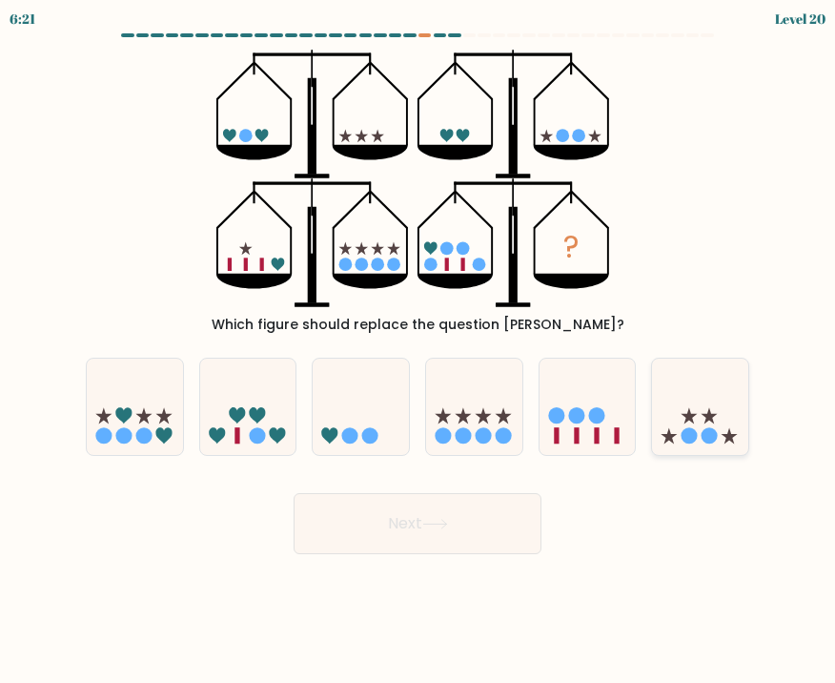
click at [688, 421] on icon at bounding box center [700, 406] width 96 height 79
click at [418, 351] on input "f." at bounding box center [418, 346] width 1 height 10
radio input "true"
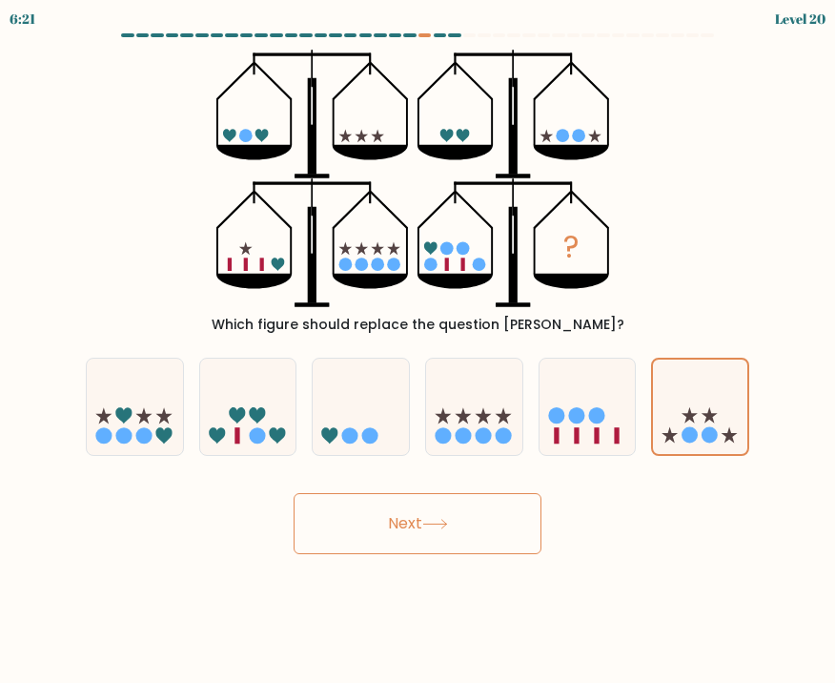
click at [469, 534] on button "Next" at bounding box center [418, 523] width 248 height 61
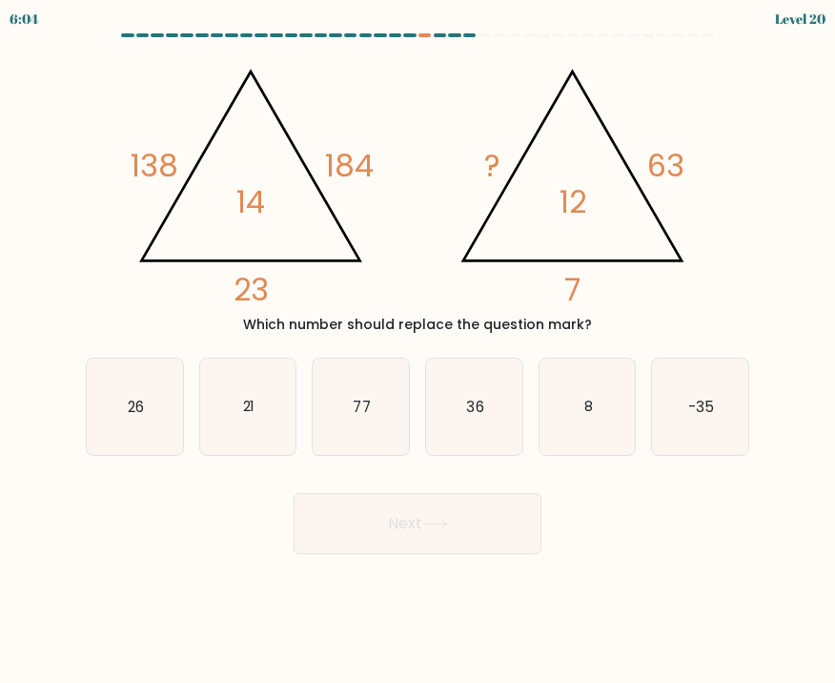
drag, startPoint x: 269, startPoint y: 398, endPoint x: 294, endPoint y: 479, distance: 83.8
click at [269, 398] on icon "21" at bounding box center [248, 406] width 96 height 96
click at [418, 351] on input "b. 21" at bounding box center [418, 346] width 1 height 10
radio input "true"
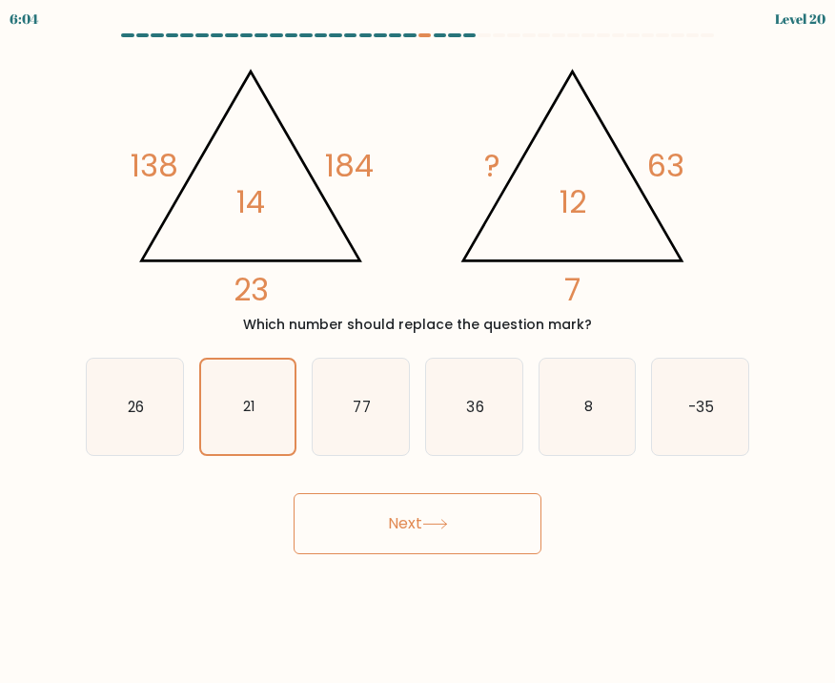
click at [321, 514] on button "Next" at bounding box center [418, 523] width 248 height 61
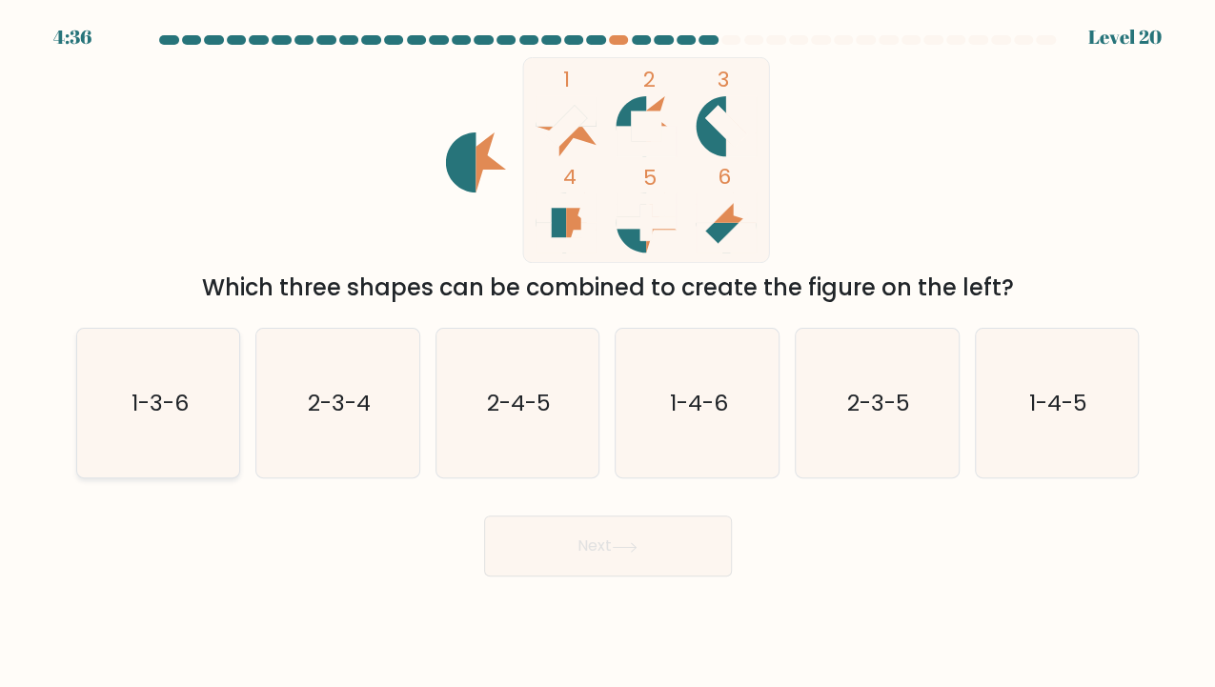
click at [153, 401] on text "1-3-6" at bounding box center [159, 403] width 57 height 31
click at [608, 354] on input "a. 1-3-6" at bounding box center [608, 349] width 1 height 10
radio input "true"
click at [660, 537] on button "Next" at bounding box center [608, 546] width 248 height 61
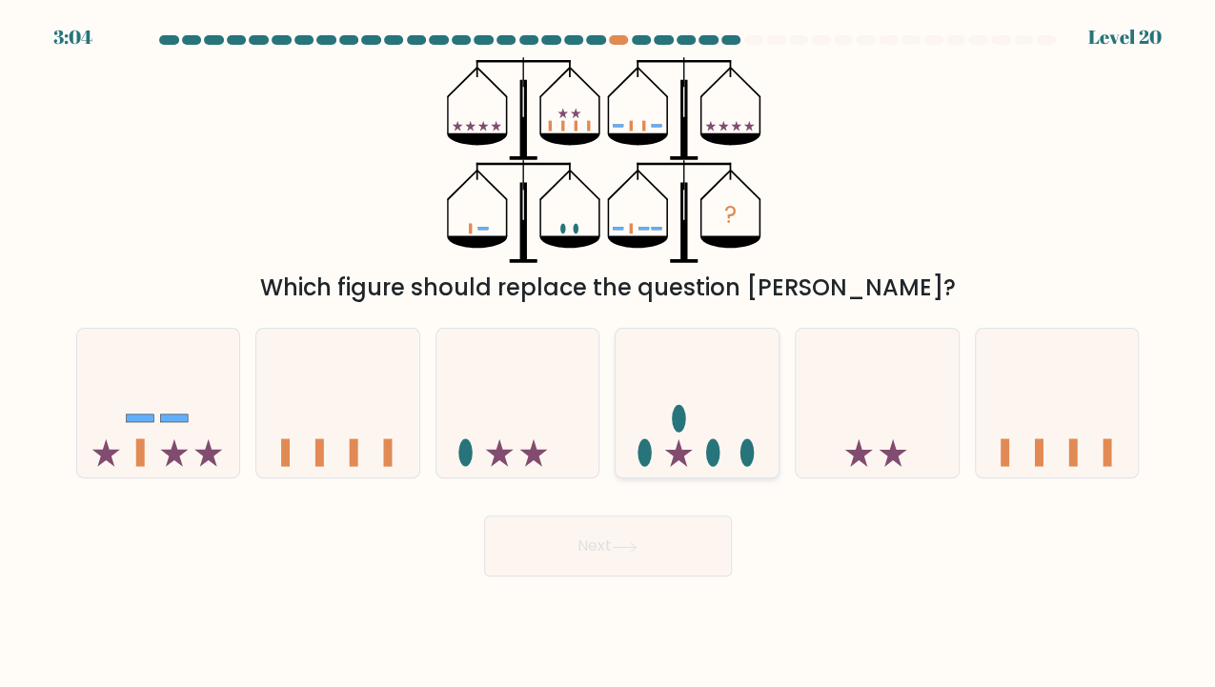
click at [683, 463] on icon at bounding box center [679, 453] width 28 height 28
click at [609, 354] on input "d." at bounding box center [608, 349] width 1 height 10
radio input "true"
click at [636, 542] on icon at bounding box center [625, 547] width 26 height 10
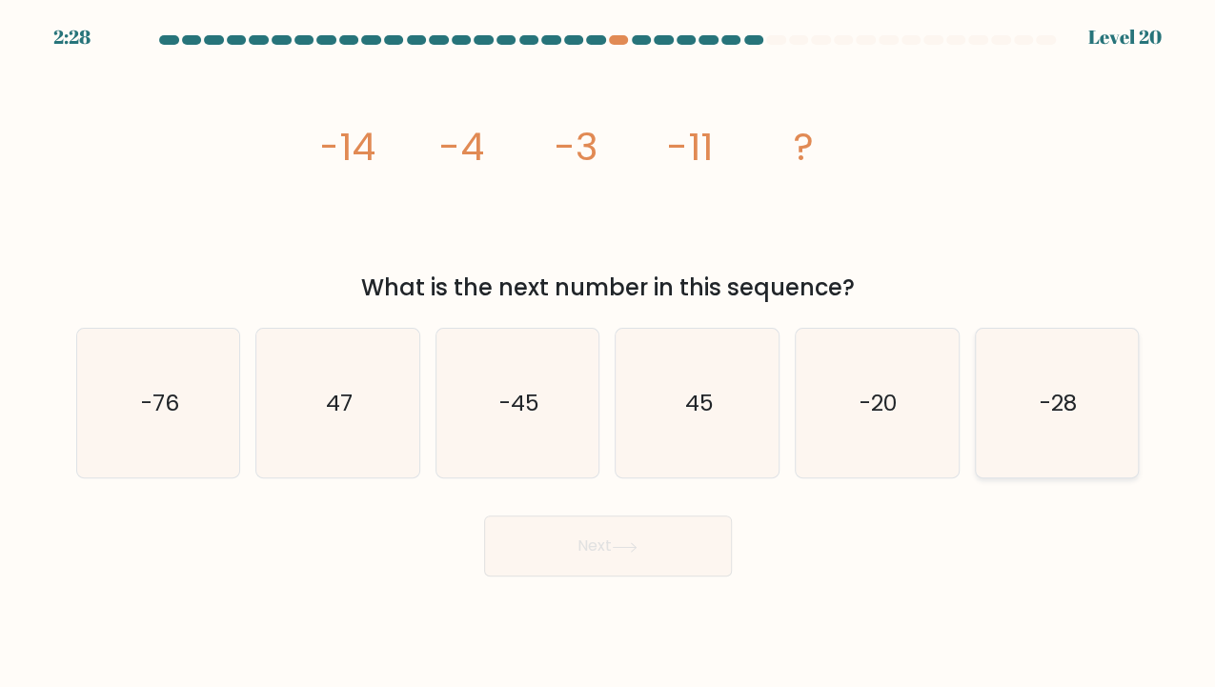
click at [1050, 418] on text "-28" at bounding box center [1058, 403] width 37 height 31
click at [609, 354] on input "f. -28" at bounding box center [608, 349] width 1 height 10
radio input "true"
click at [655, 536] on button "Next" at bounding box center [608, 546] width 248 height 61
